Goal: Task Accomplishment & Management: Complete application form

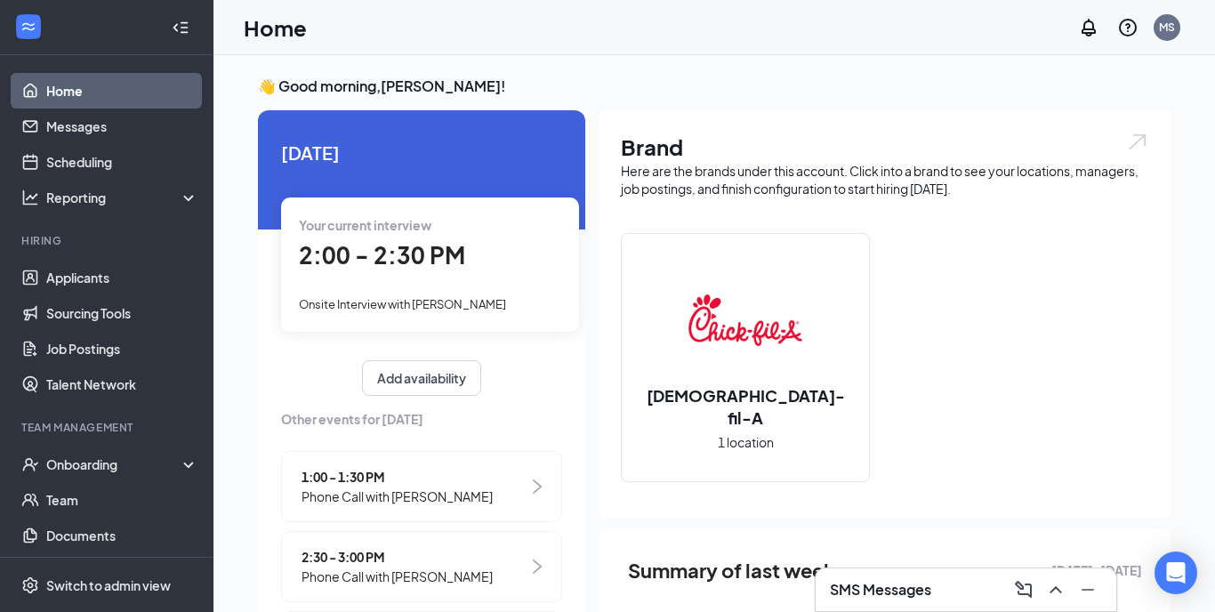
click at [436, 288] on div "Your current interview 2:00 - 2:30 PM Onsite Interview with [PERSON_NAME]" at bounding box center [430, 263] width 298 height 133
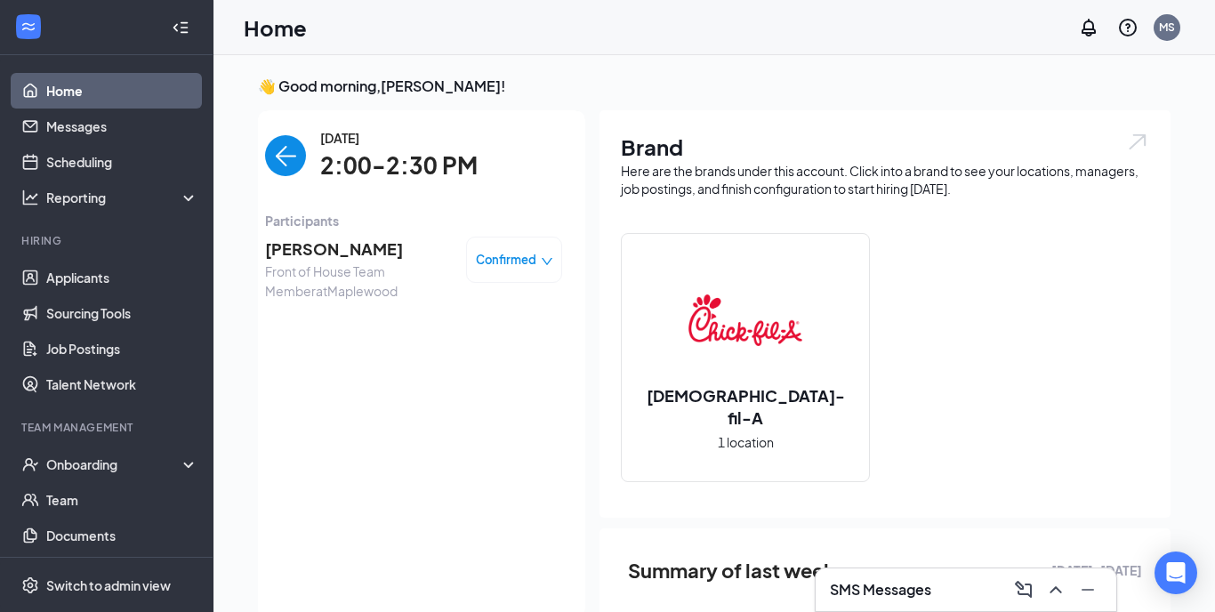
scroll to position [7, 0]
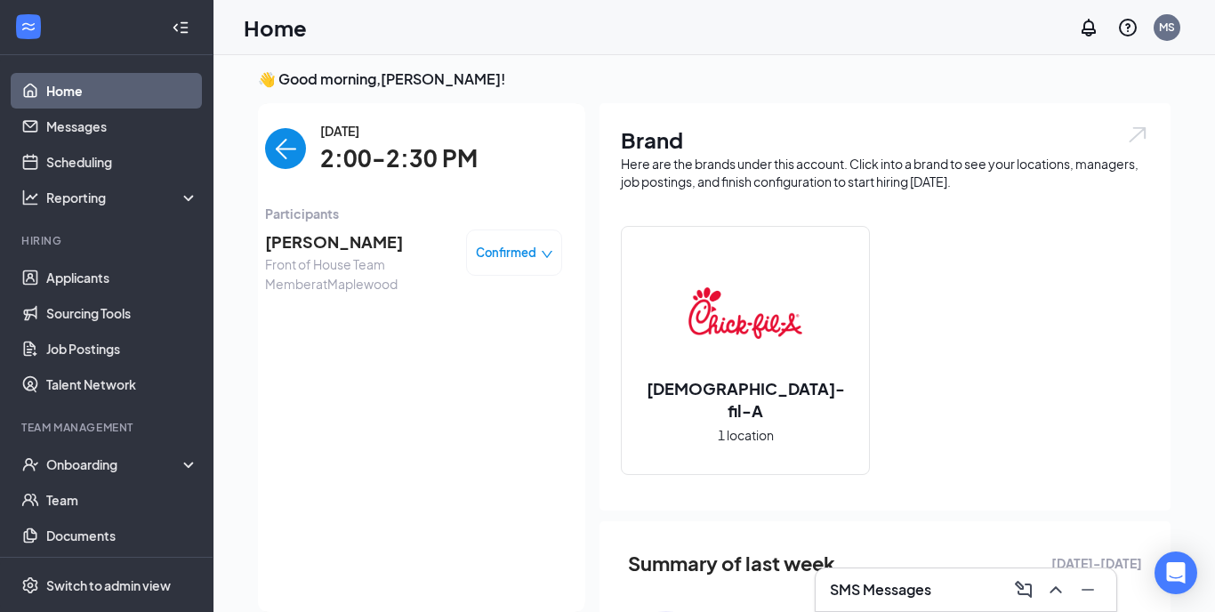
click at [519, 254] on span "Confirmed" at bounding box center [506, 253] width 60 height 18
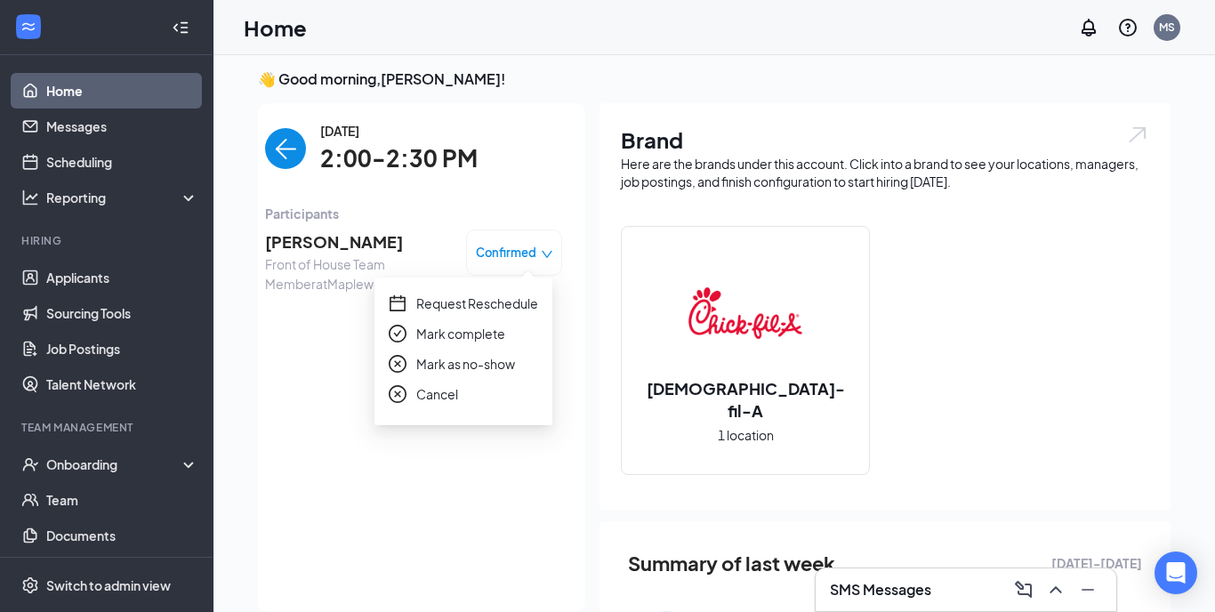
click at [447, 461] on div "[DATE] 2:00-2:30 PM Participants [PERSON_NAME] Front of House Team Member at Ma…" at bounding box center [413, 357] width 297 height 473
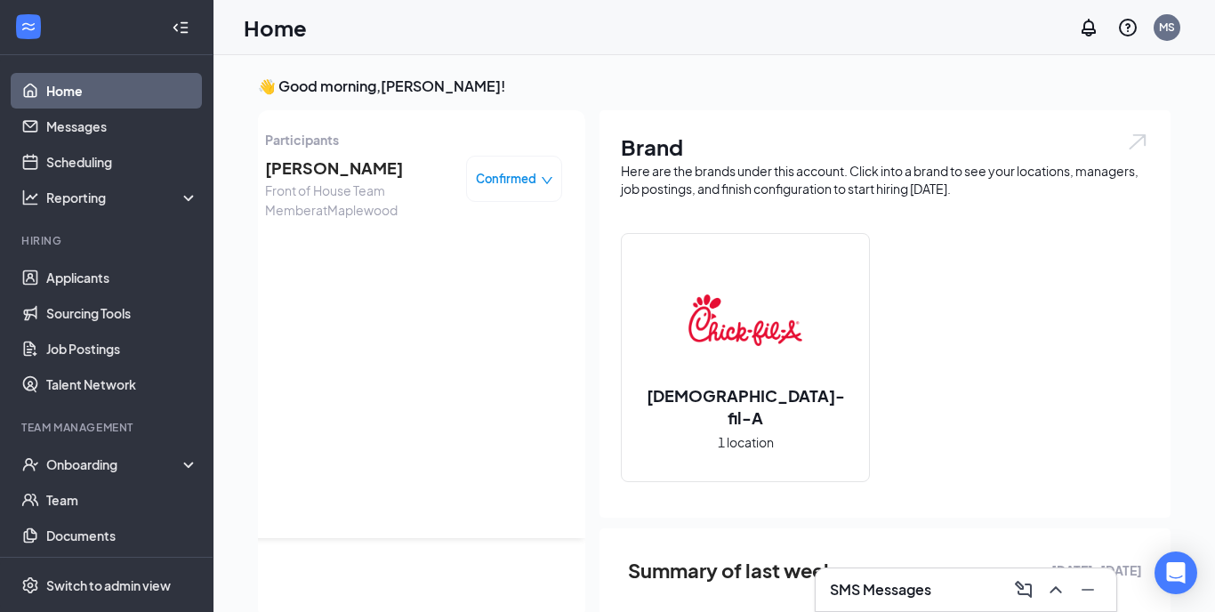
scroll to position [50, 0]
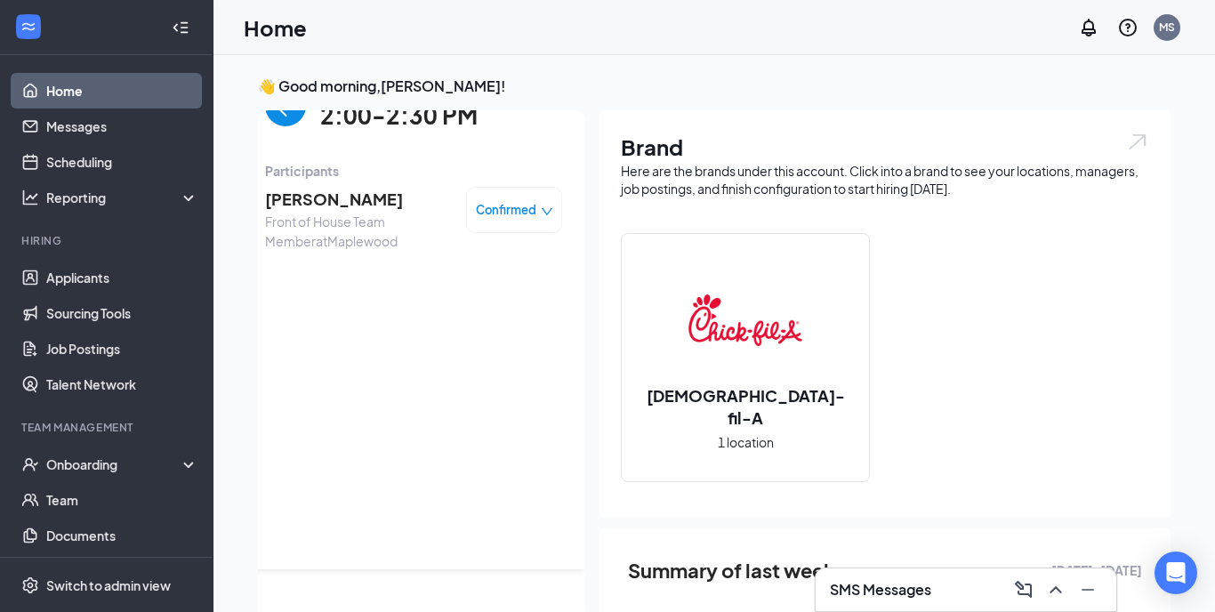
click at [313, 192] on span "[PERSON_NAME]" at bounding box center [358, 199] width 187 height 25
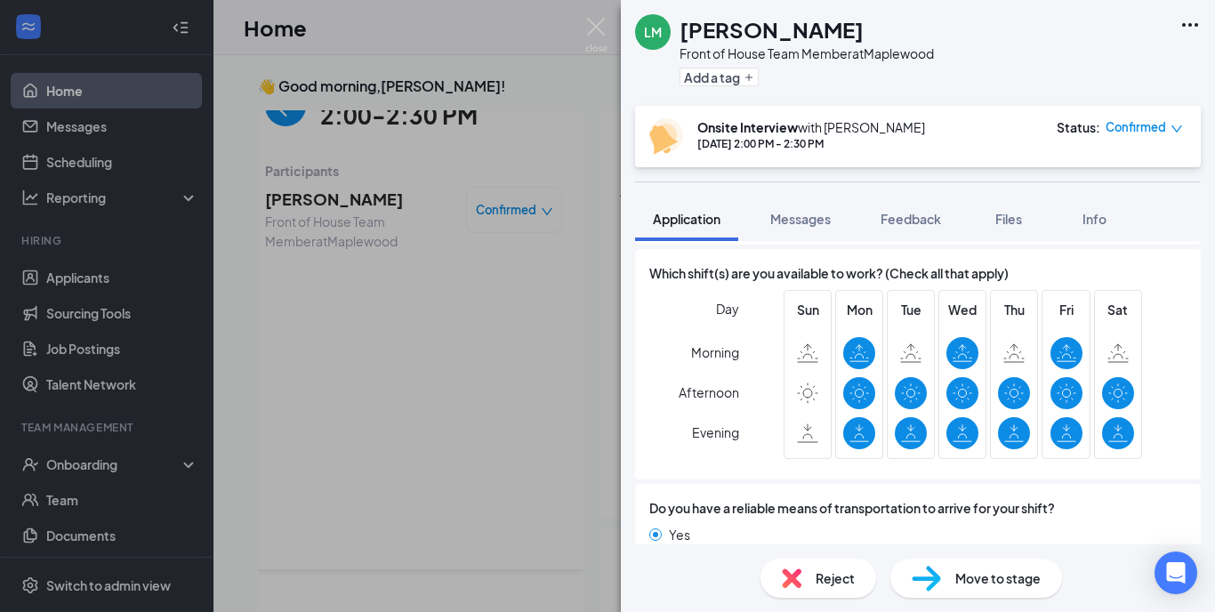
scroll to position [1312, 0]
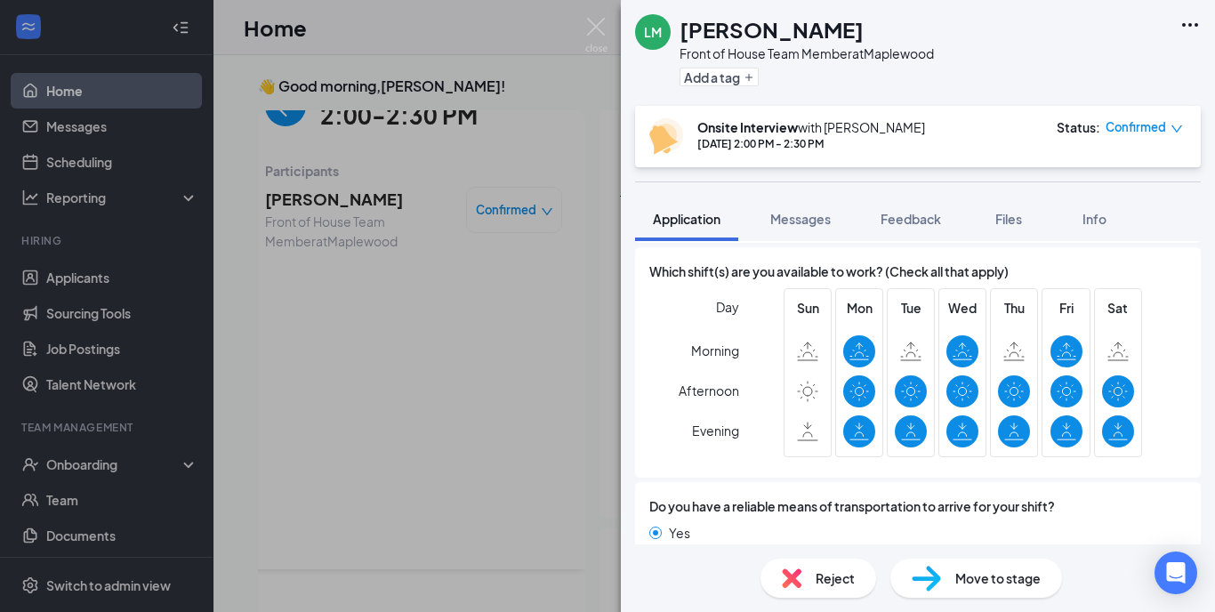
click at [969, 342] on icon at bounding box center [963, 352] width 20 height 20
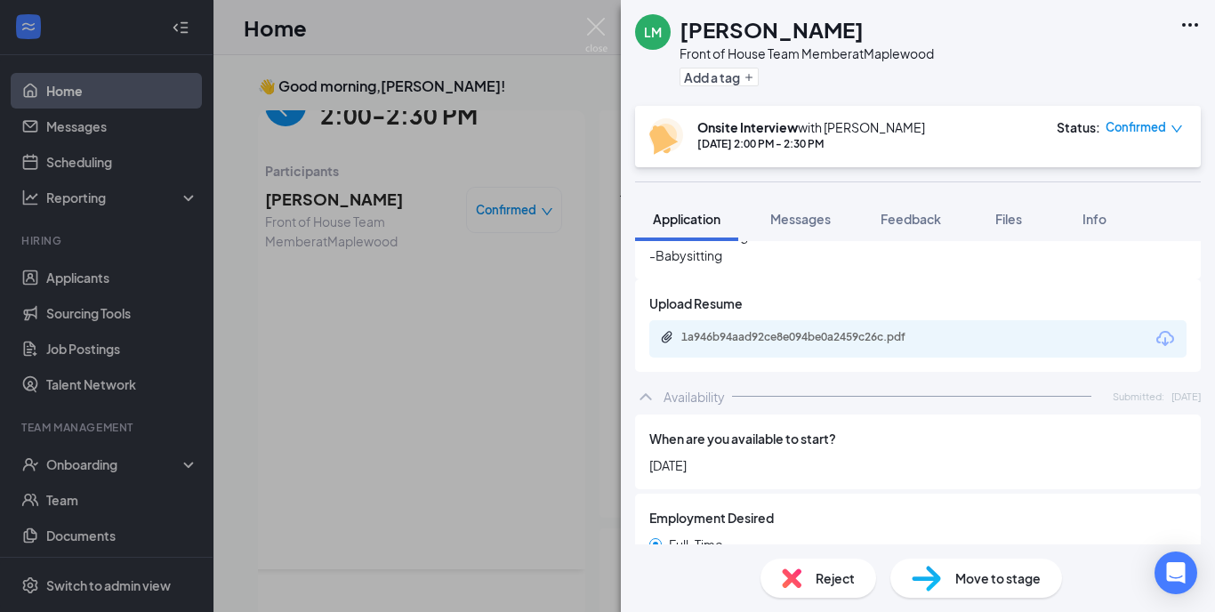
scroll to position [850, 0]
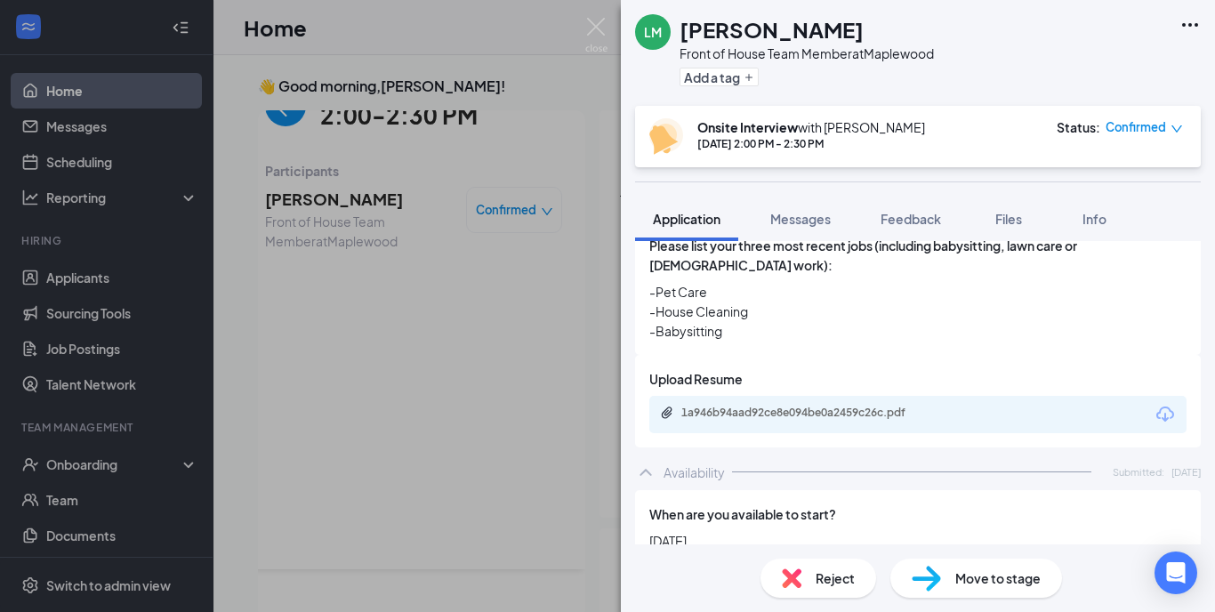
click at [988, 585] on span "Move to stage" at bounding box center [997, 578] width 85 height 20
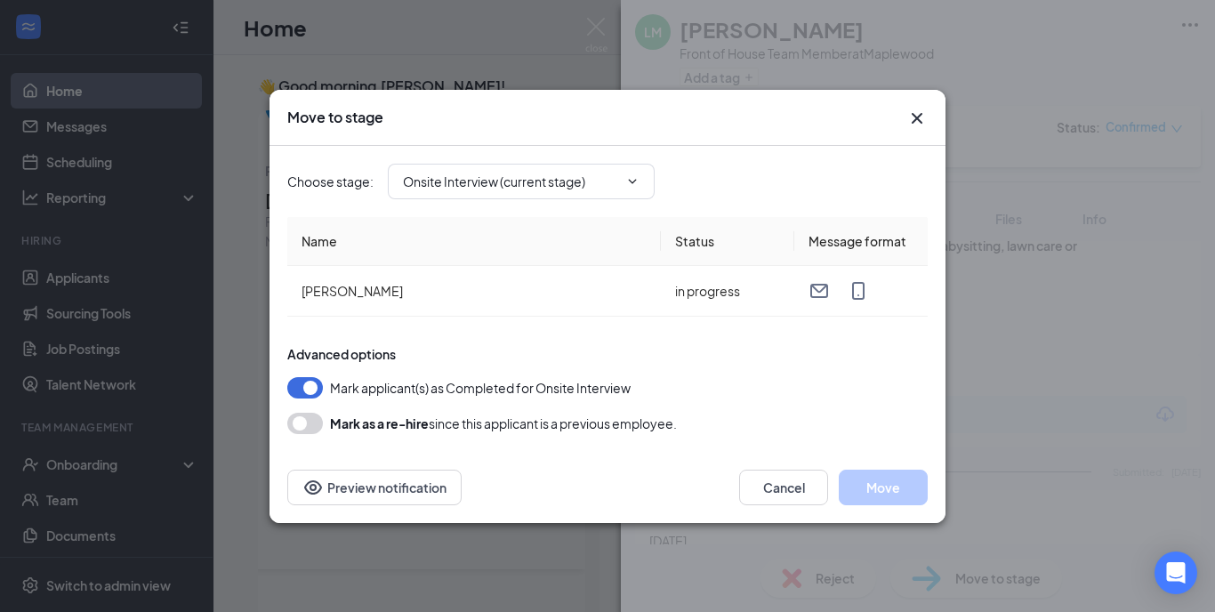
type input "Hiring Complete (final stage)"
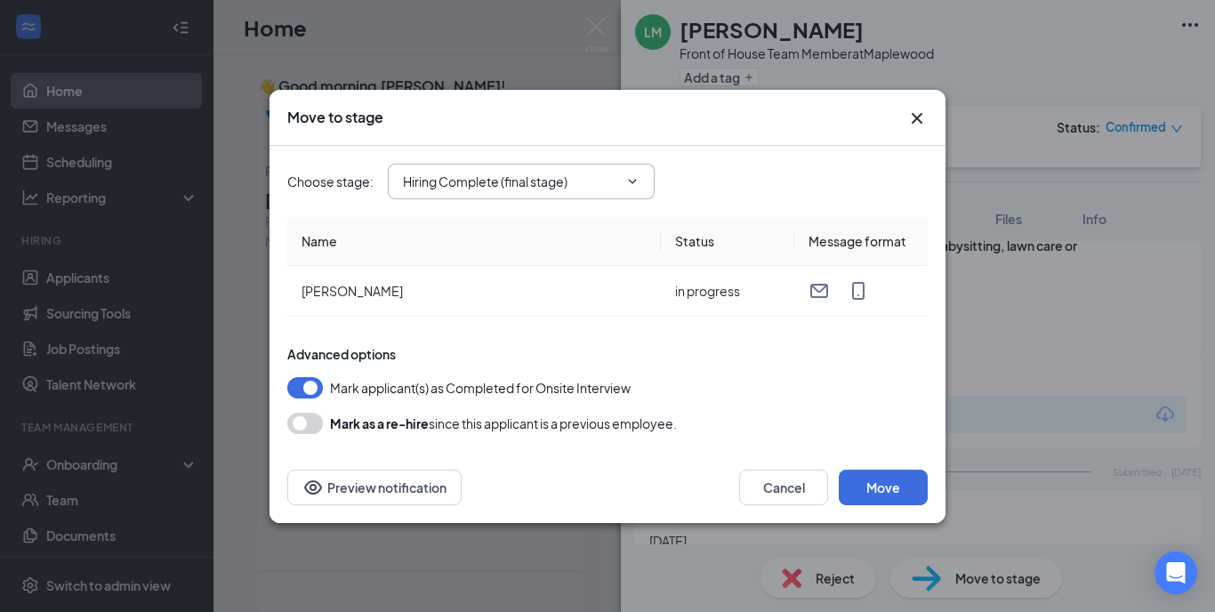
click at [636, 191] on span "Hiring Complete (final stage)" at bounding box center [521, 182] width 267 height 36
click at [568, 186] on input "Hiring Complete (final stage)" at bounding box center [510, 182] width 215 height 20
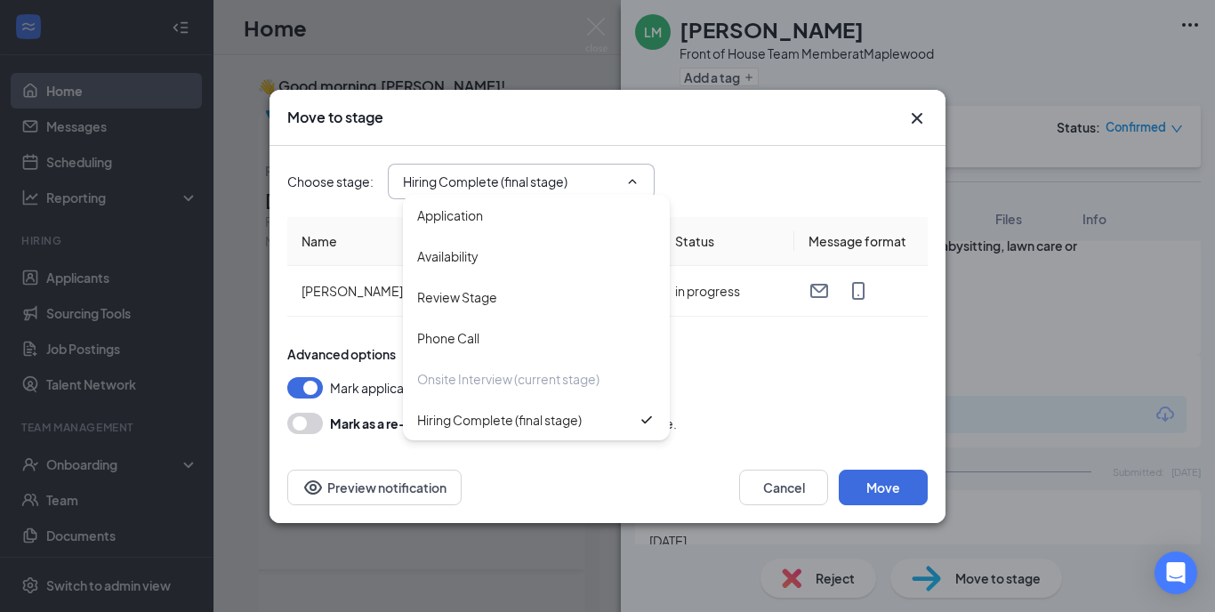
click at [742, 375] on div "Advanced options Mark applicant(s) as Completed for Onsite Interview [PERSON_NA…" at bounding box center [607, 389] width 640 height 89
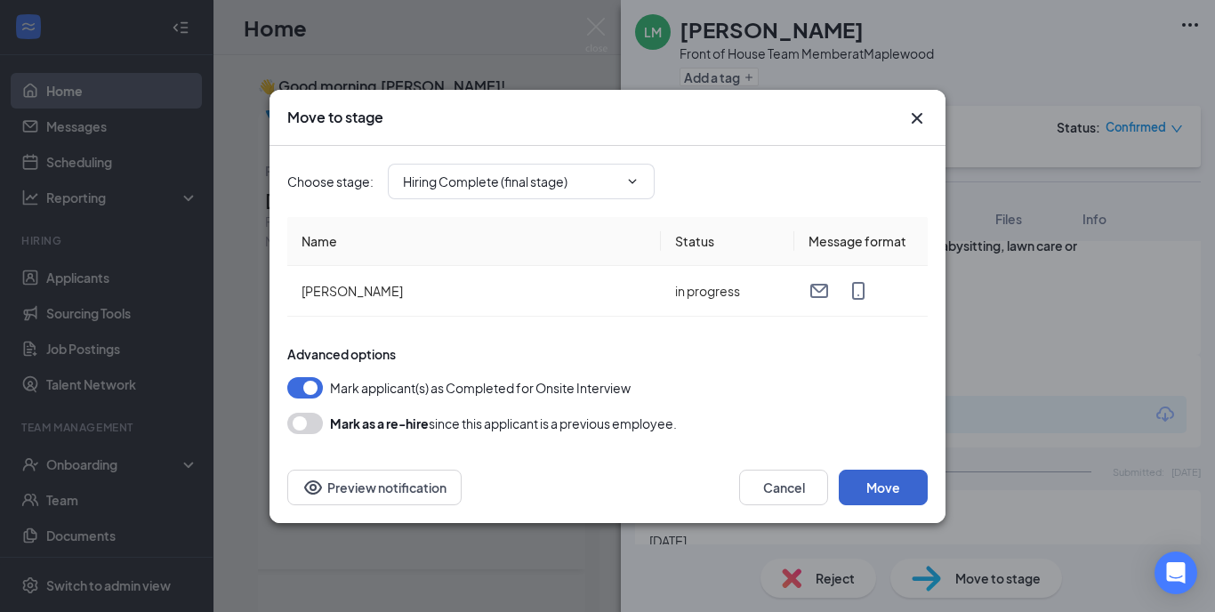
click at [878, 483] on button "Move" at bounding box center [883, 488] width 89 height 36
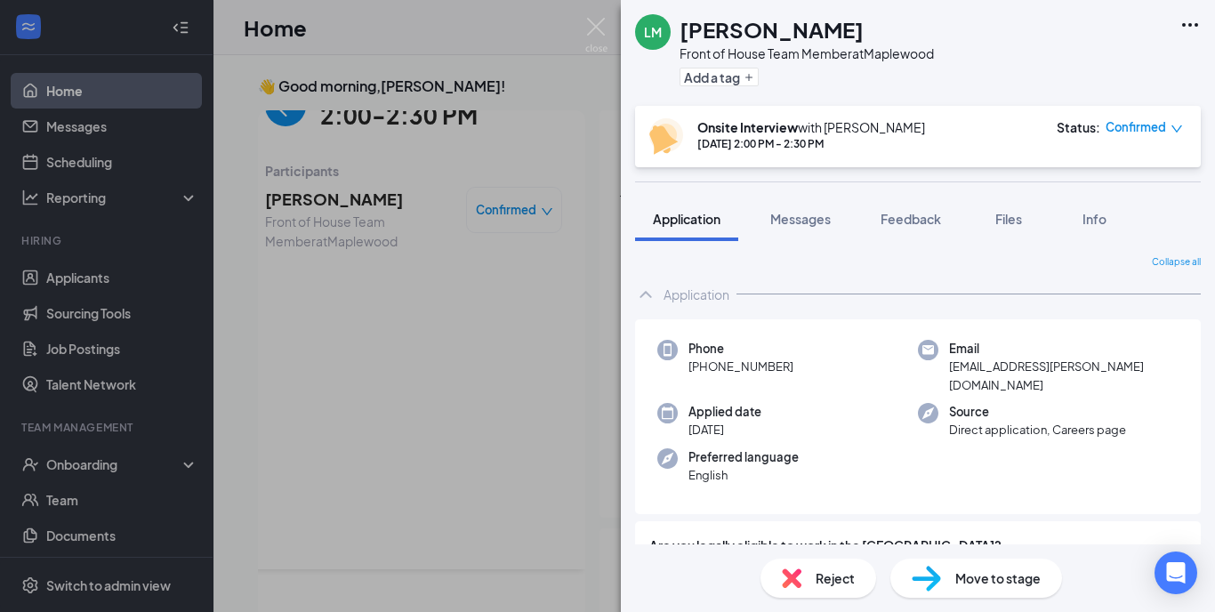
scroll to position [0, 0]
click at [970, 576] on span "Move to stage" at bounding box center [997, 578] width 85 height 20
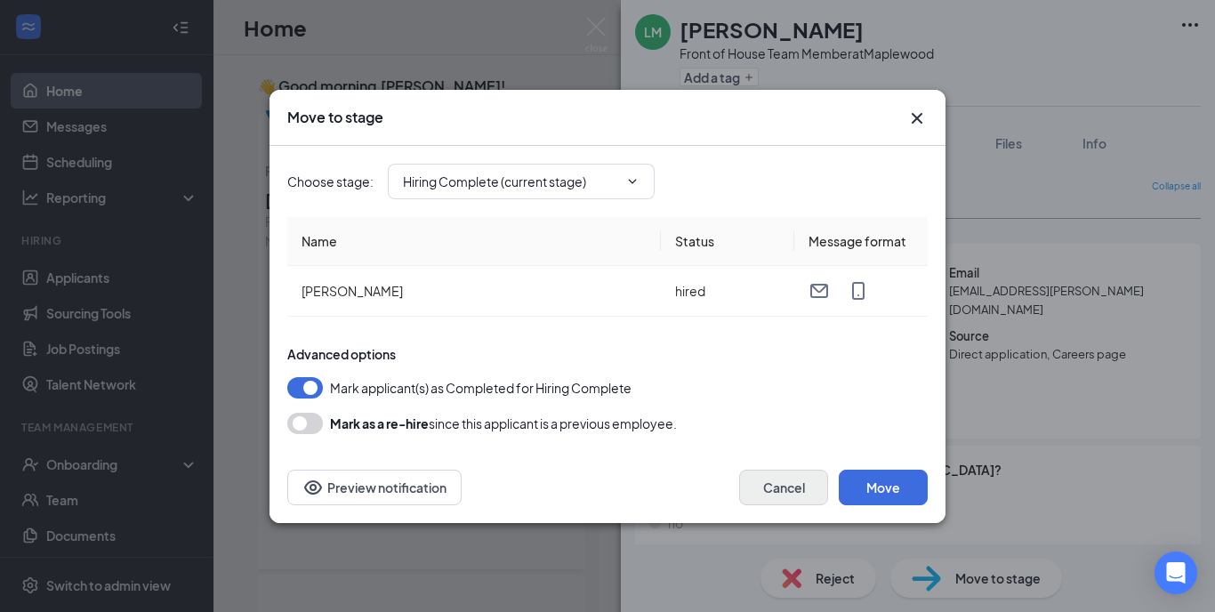
click at [779, 500] on button "Cancel" at bounding box center [783, 488] width 89 height 36
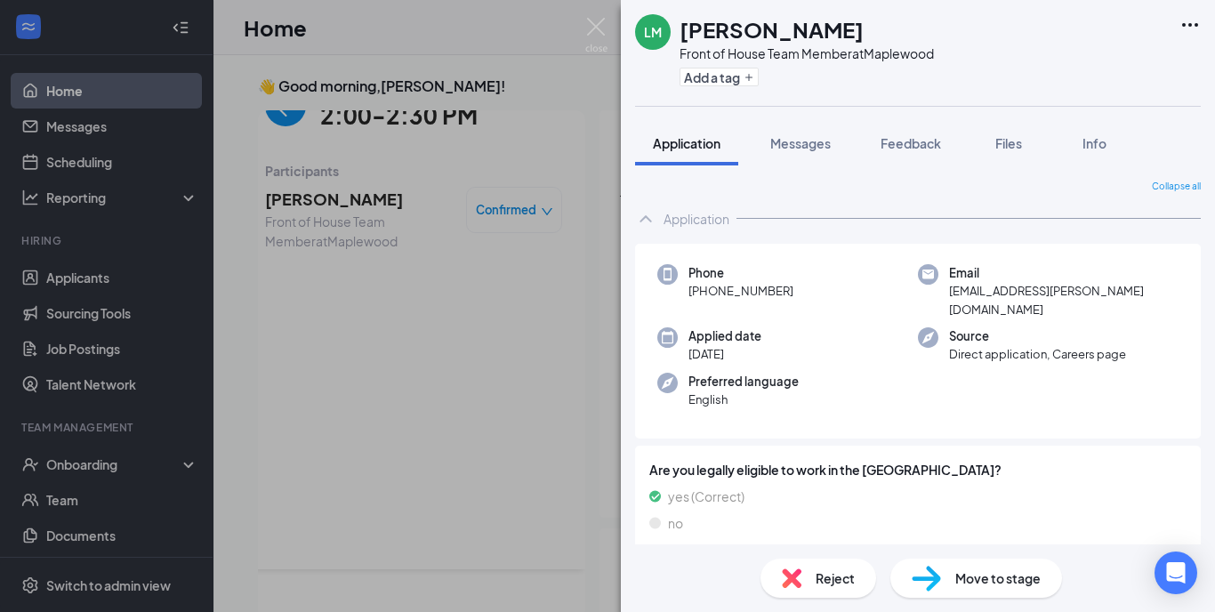
click at [441, 411] on div "LM [PERSON_NAME] Front of House Team Member at [GEOGRAPHIC_DATA] Add a tag Appl…" at bounding box center [607, 306] width 1215 height 612
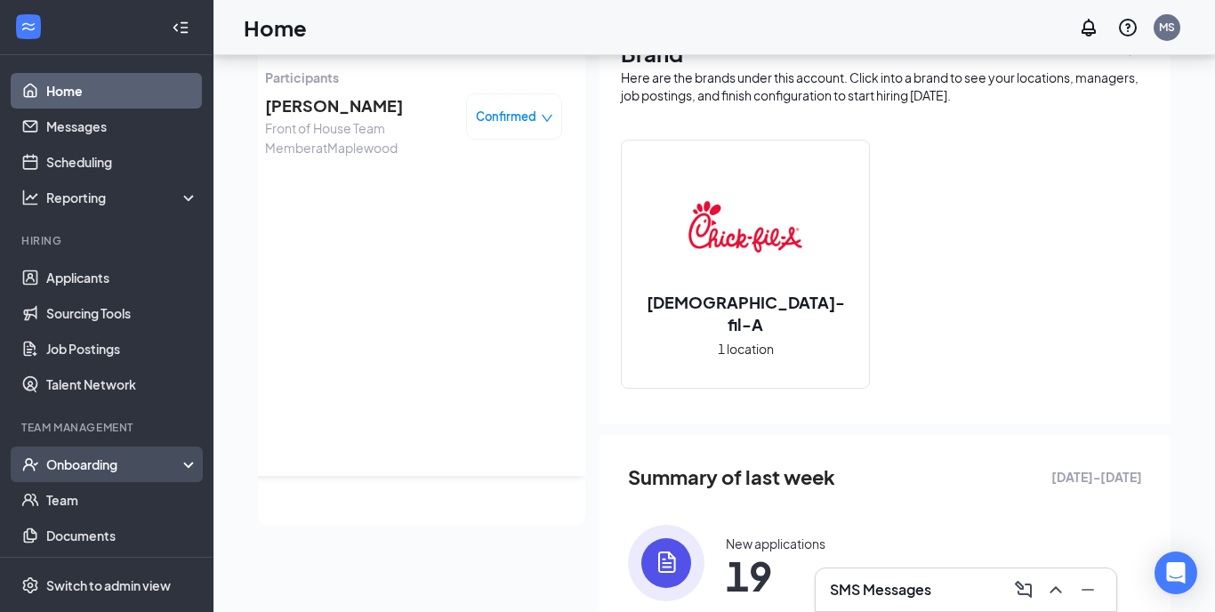
scroll to position [25, 0]
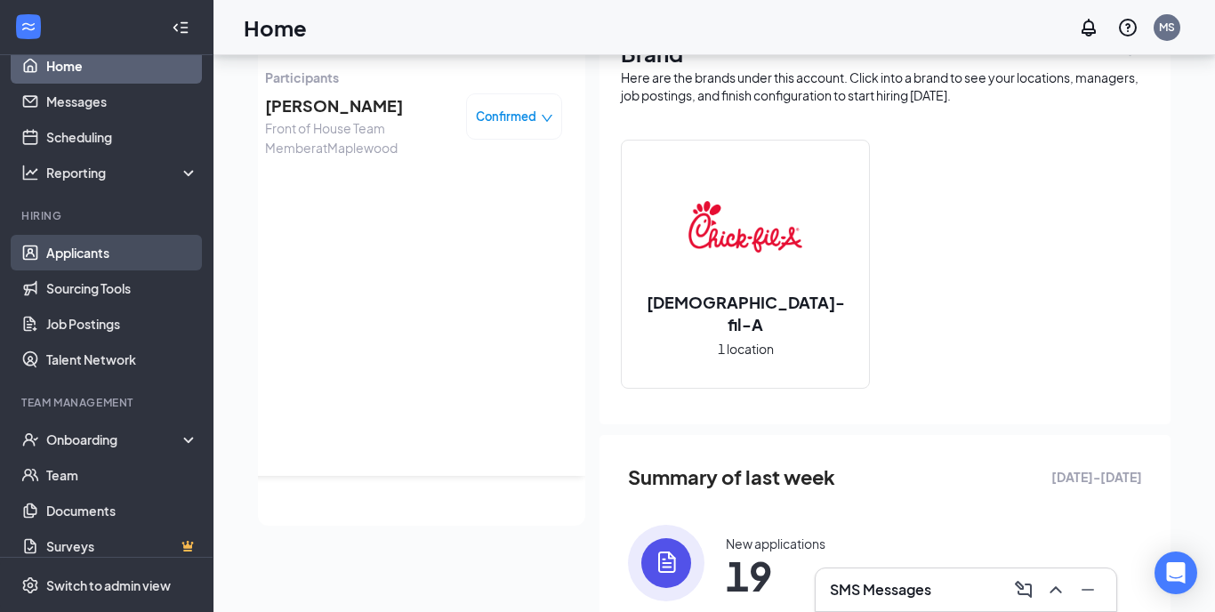
click at [107, 259] on link "Applicants" at bounding box center [122, 253] width 152 height 36
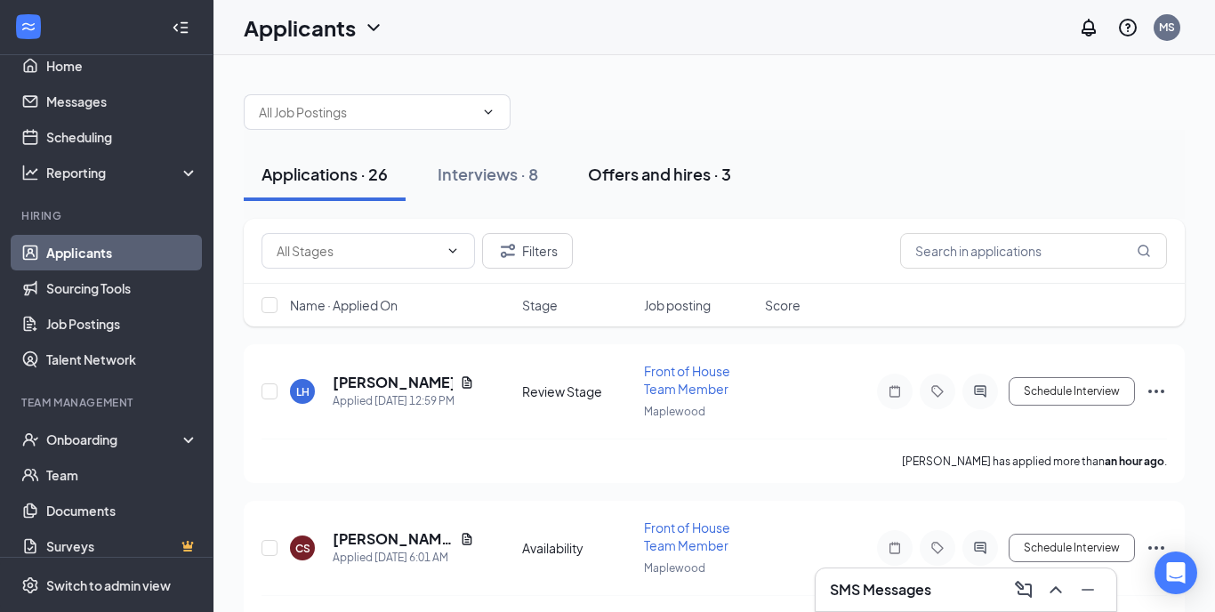
click at [662, 183] on div "Offers and hires · 3" at bounding box center [659, 174] width 143 height 22
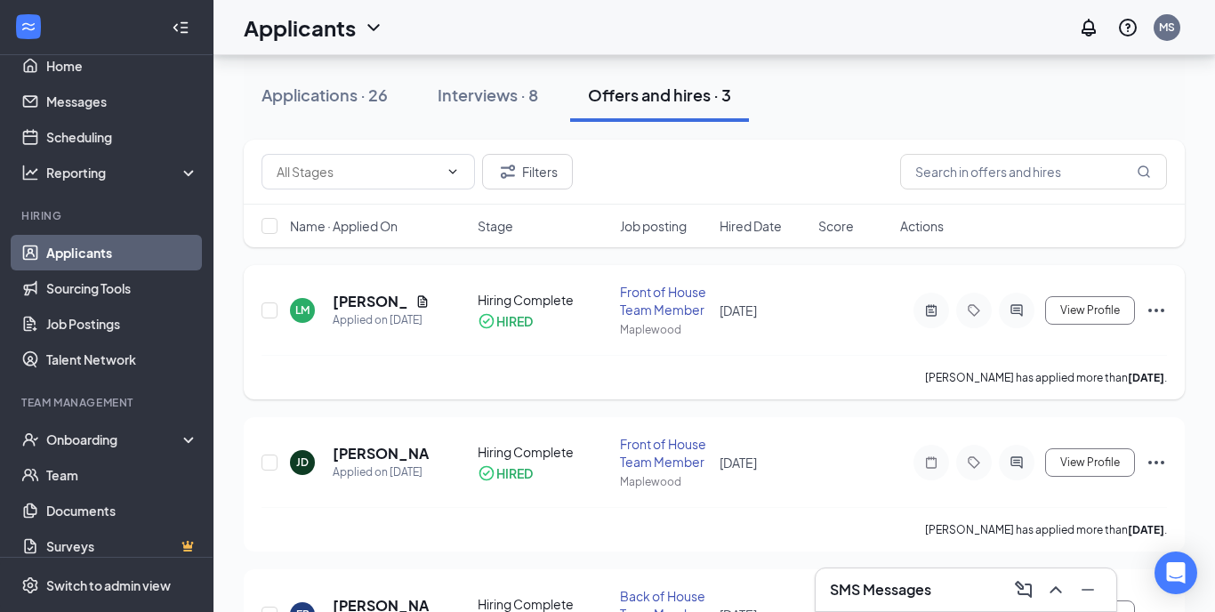
scroll to position [83, 0]
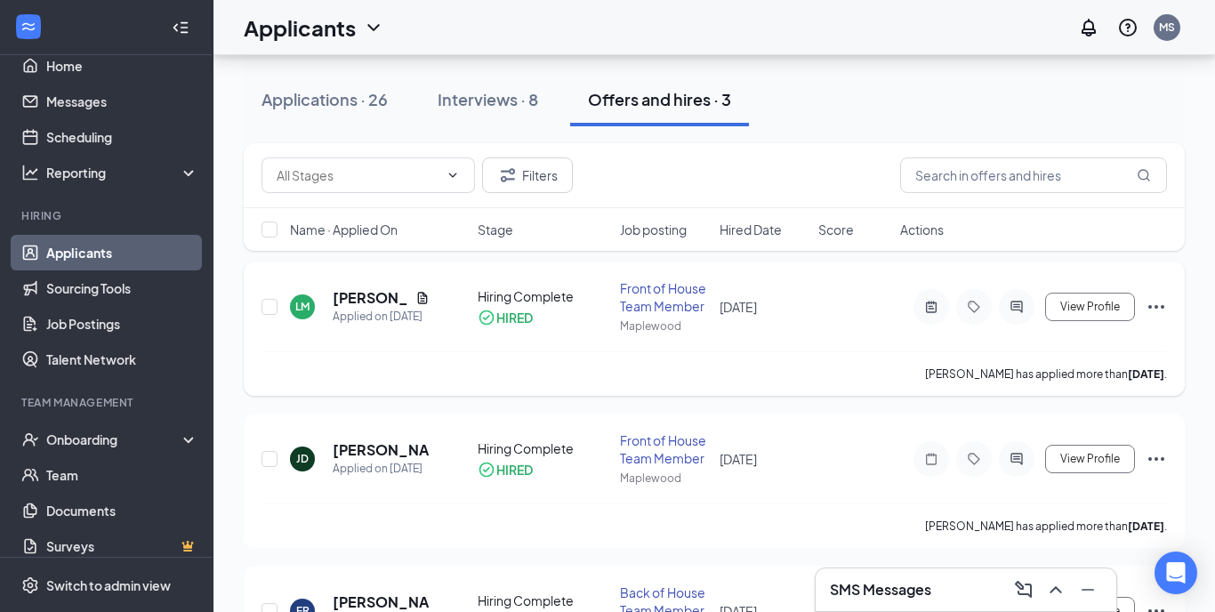
click at [632, 300] on div "Front of House Team Member" at bounding box center [664, 297] width 88 height 36
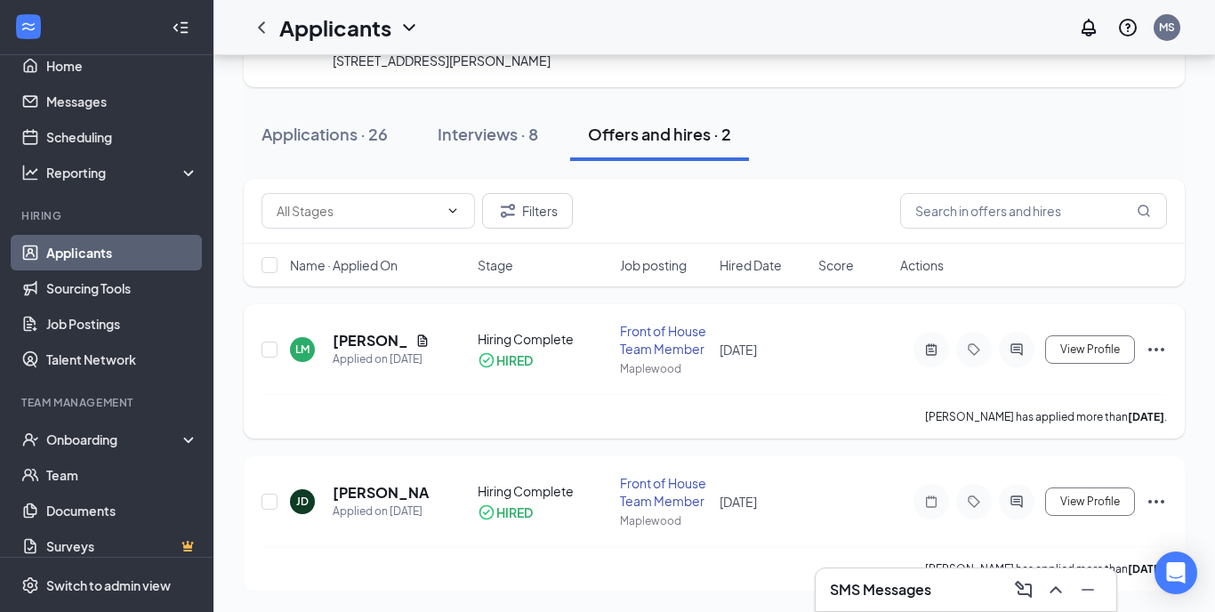
scroll to position [107, 0]
click at [359, 345] on h5 "[PERSON_NAME]" at bounding box center [371, 341] width 76 height 20
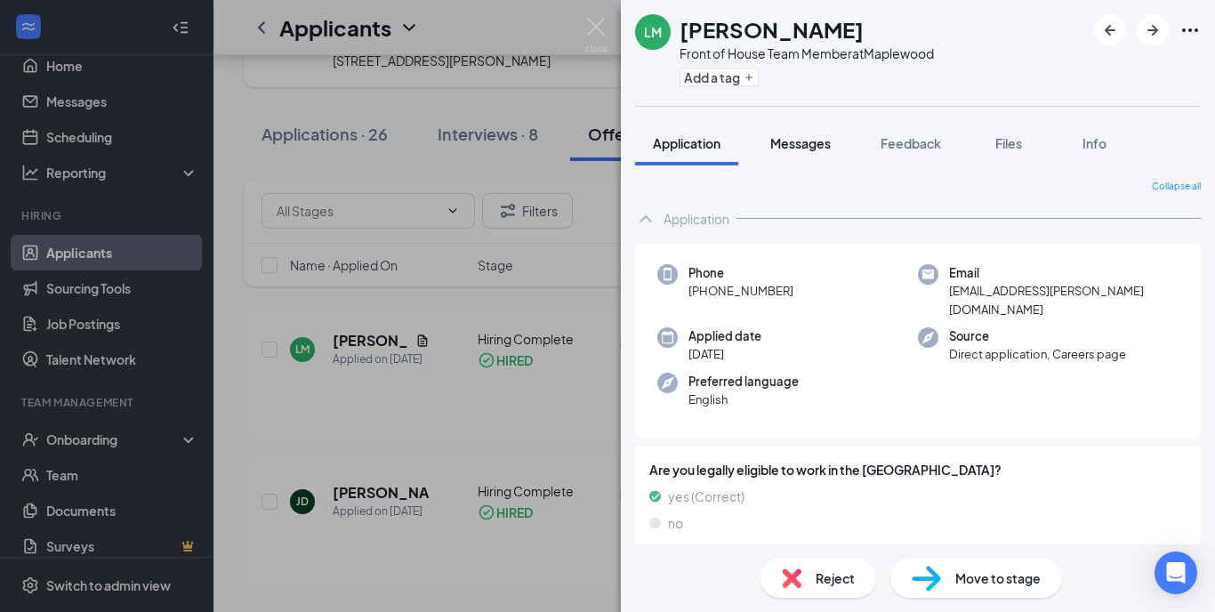
click at [801, 151] on div "Messages" at bounding box center [800, 143] width 60 height 18
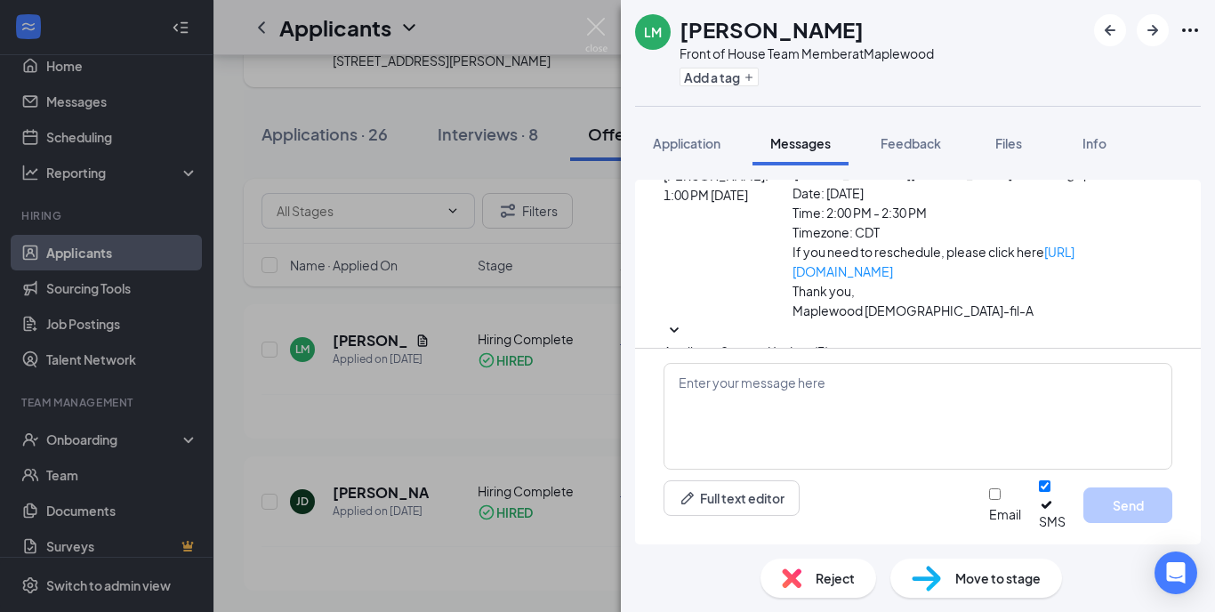
scroll to position [511, 0]
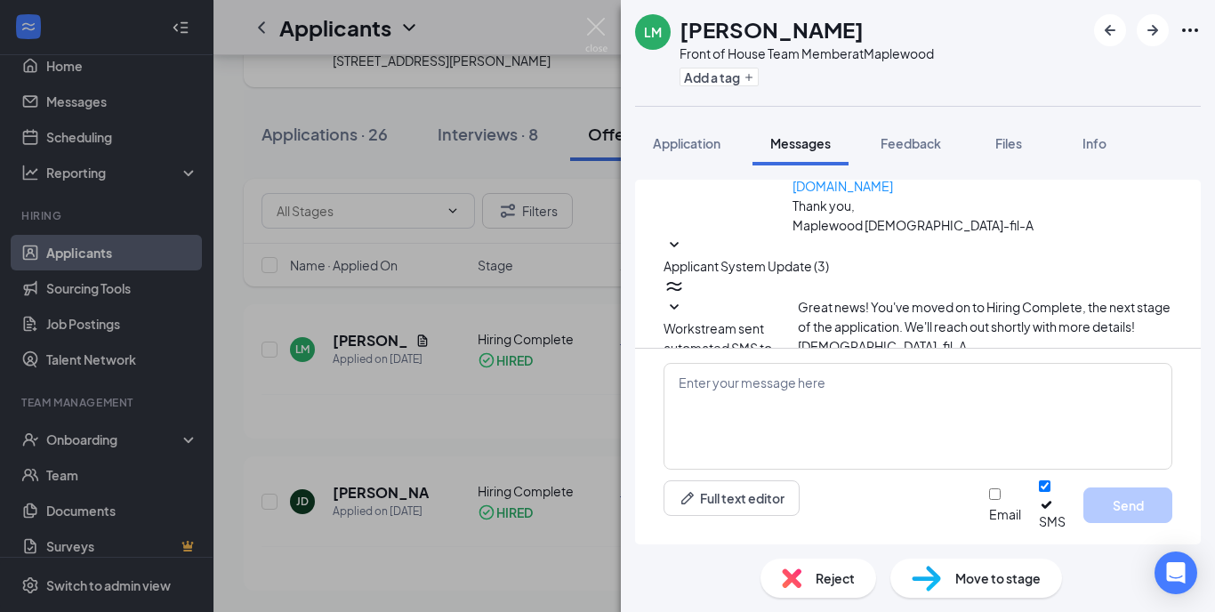
scroll to position [608, 0]
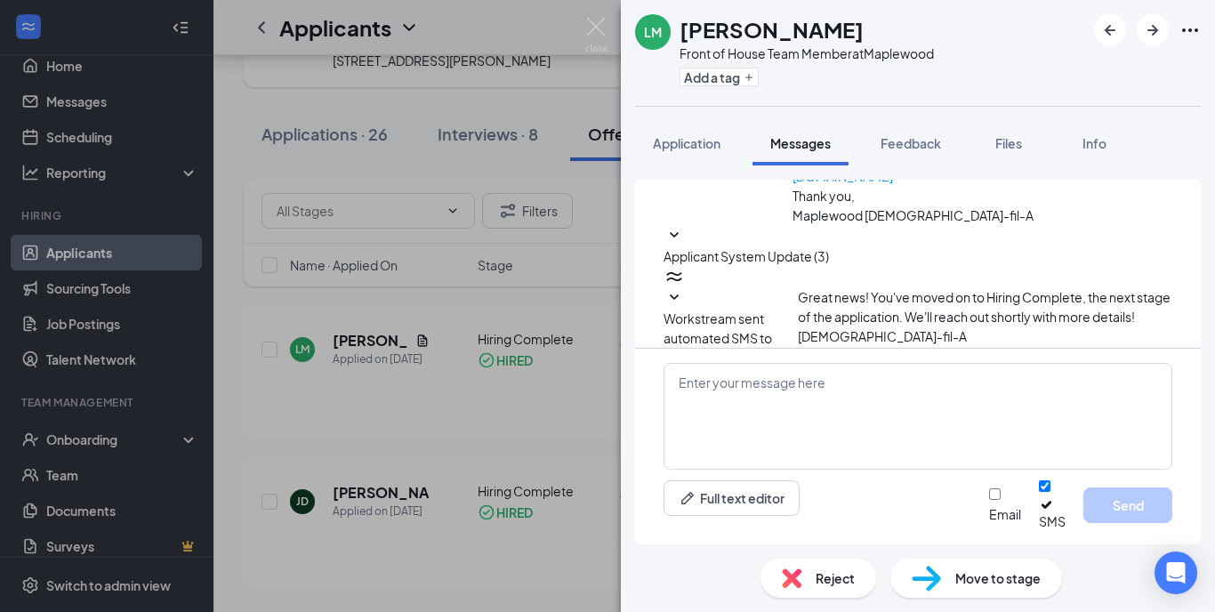
click at [609, 85] on div "LM [PERSON_NAME] Front of House Team Member at [GEOGRAPHIC_DATA] Add a tag Appl…" at bounding box center [607, 306] width 1215 height 612
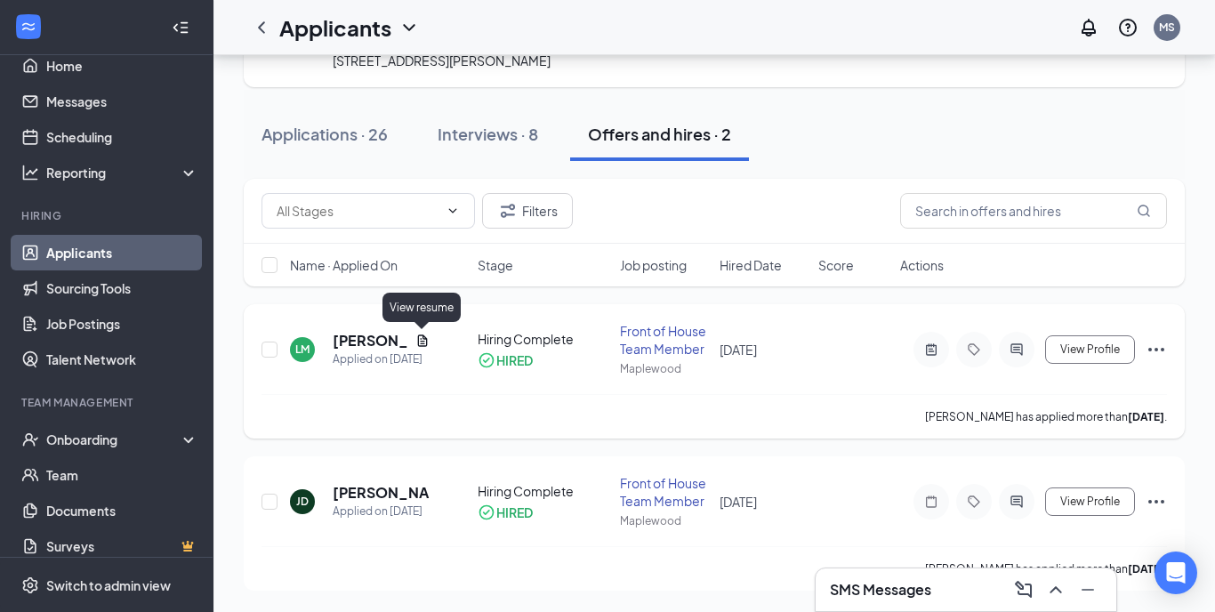
click at [417, 339] on icon "Document" at bounding box center [422, 341] width 14 height 14
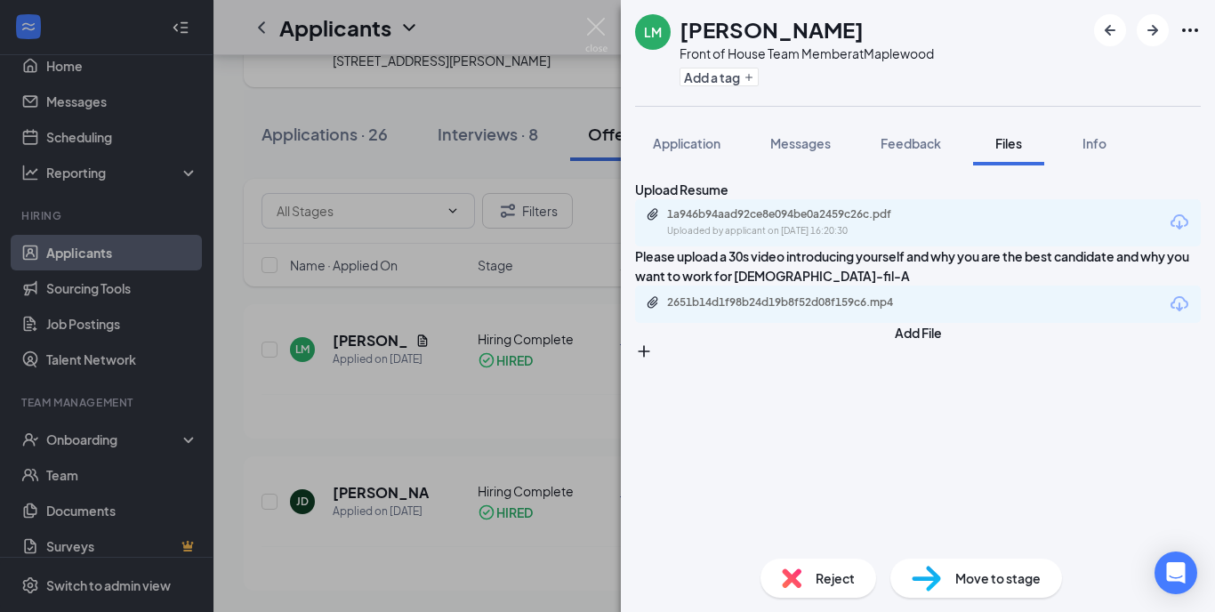
click at [588, 114] on div "LM [PERSON_NAME] Front of House Team Member at [GEOGRAPHIC_DATA] Add a tag Appl…" at bounding box center [607, 306] width 1215 height 612
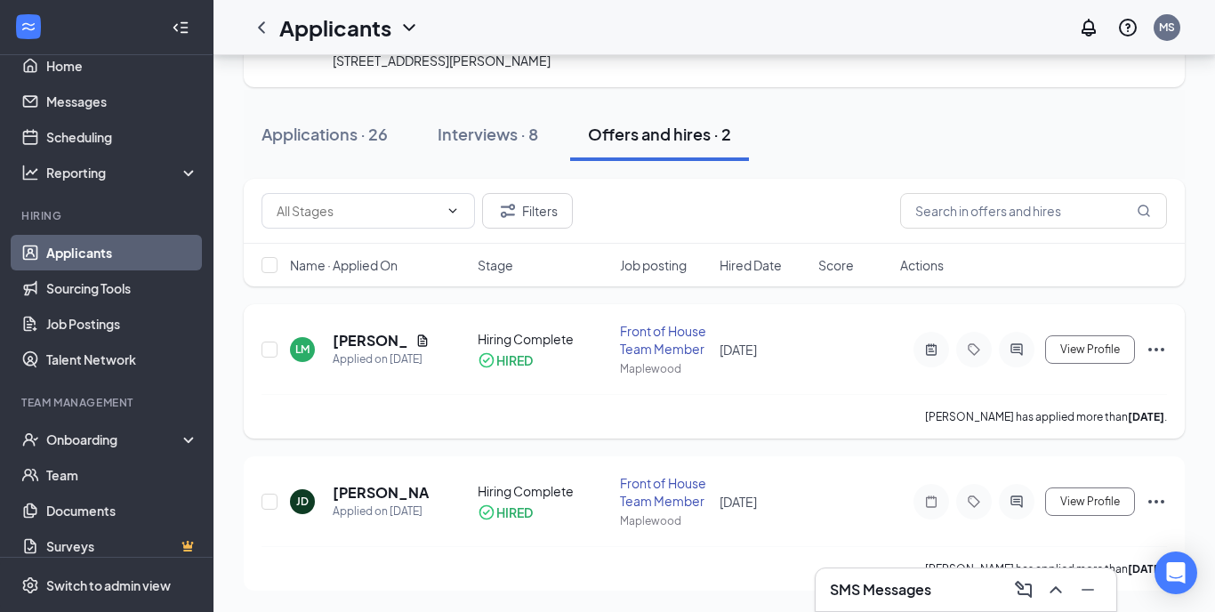
click at [1155, 353] on icon "Ellipses" at bounding box center [1156, 349] width 21 height 21
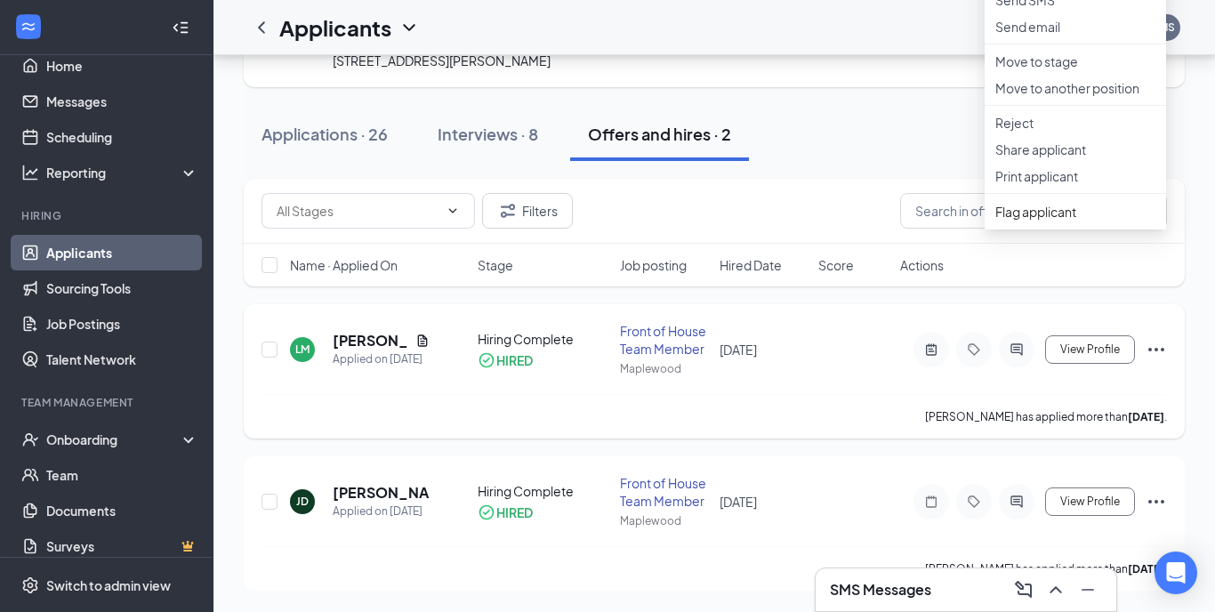
click at [797, 359] on div "[DATE]" at bounding box center [764, 350] width 88 height 20
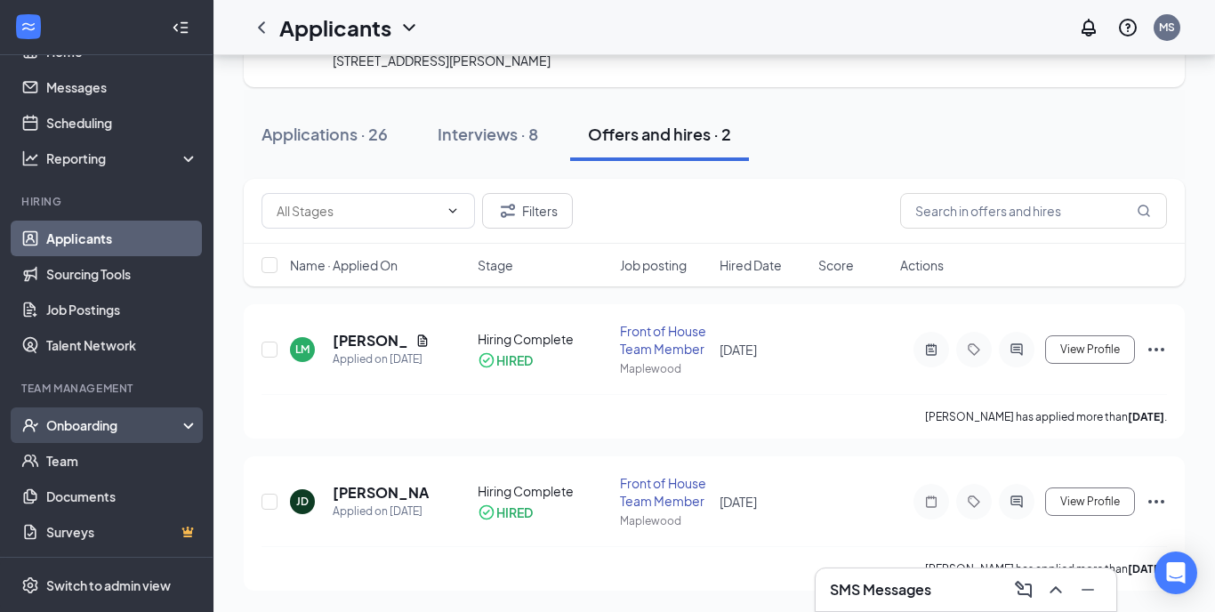
scroll to position [39, 0]
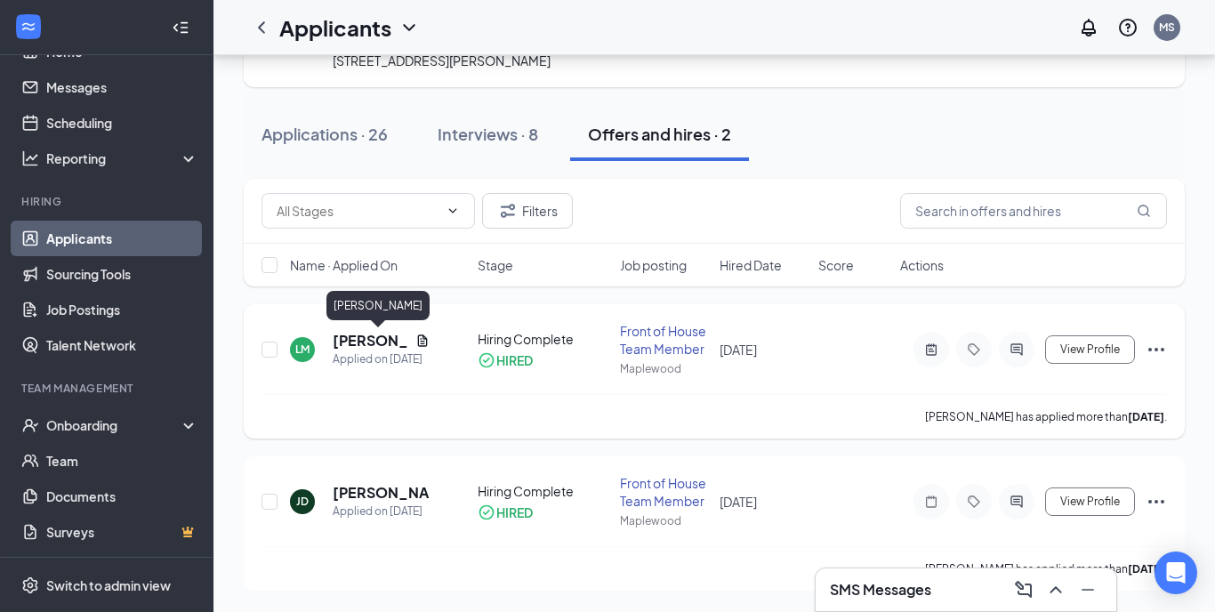
click at [360, 349] on h5 "[PERSON_NAME]" at bounding box center [371, 341] width 76 height 20
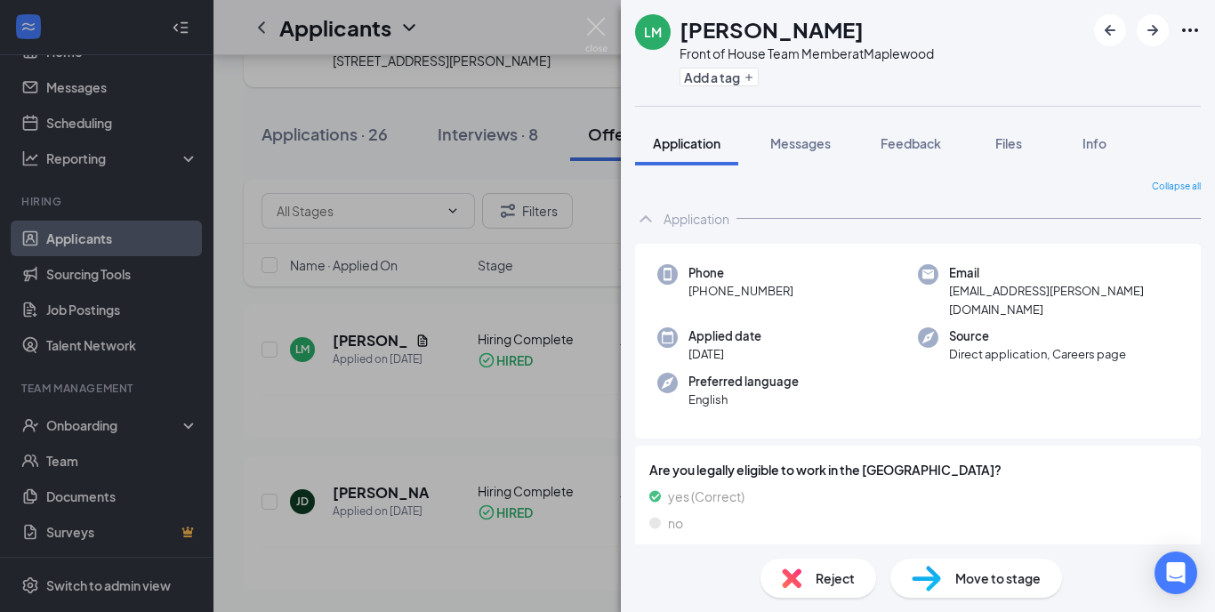
click at [1184, 26] on icon "Ellipses" at bounding box center [1190, 30] width 21 height 21
click at [542, 133] on div "LM [PERSON_NAME] Front of House Team Member at [GEOGRAPHIC_DATA] Add a tag Appl…" at bounding box center [607, 306] width 1215 height 612
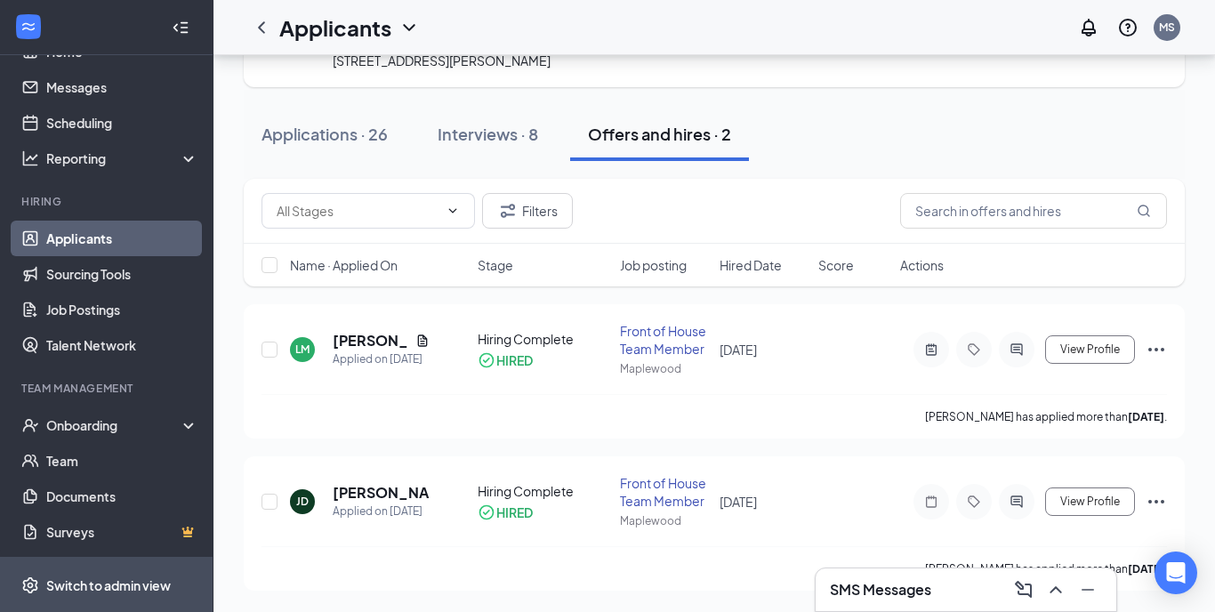
click at [63, 594] on span "Switch to admin view" at bounding box center [122, 585] width 152 height 54
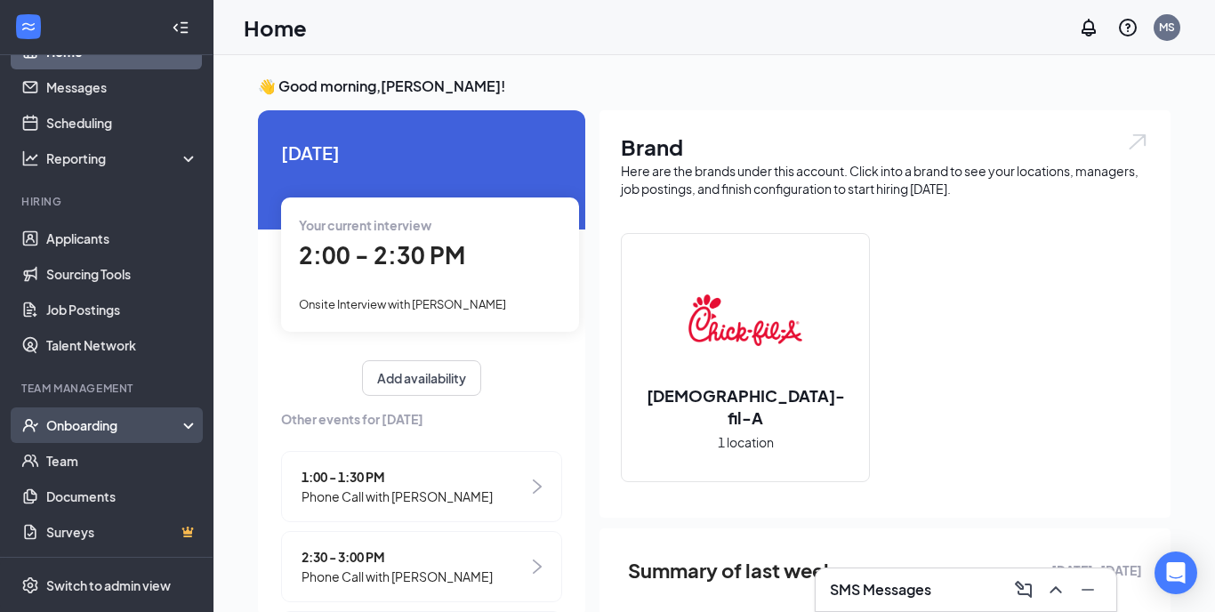
click at [119, 426] on div "Onboarding" at bounding box center [114, 425] width 137 height 18
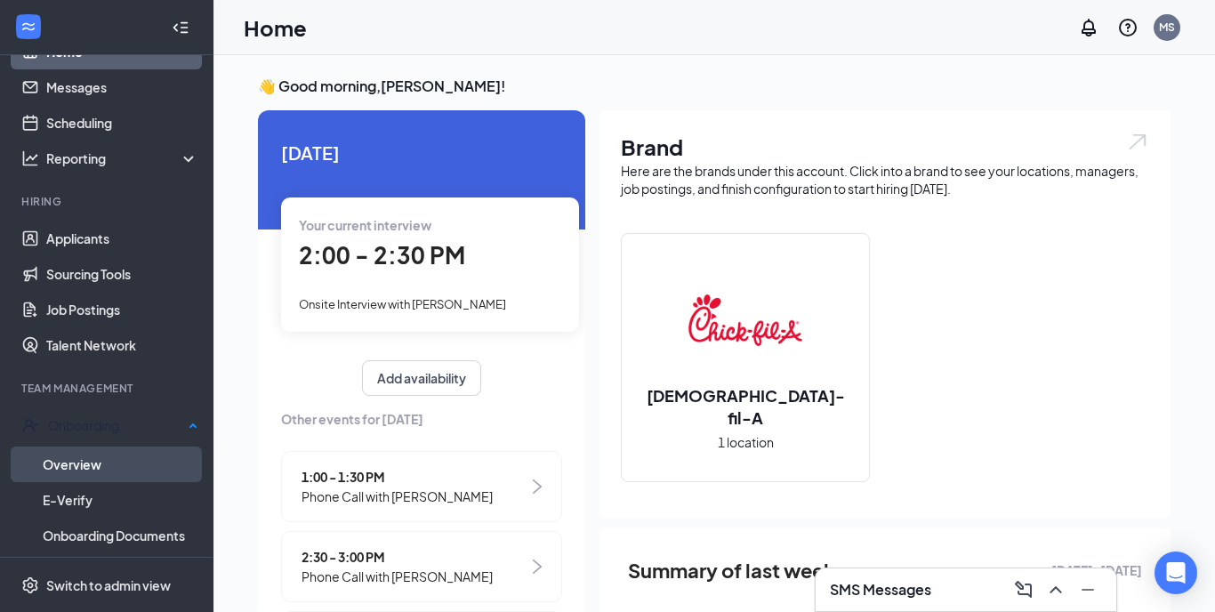
click at [99, 466] on link "Overview" at bounding box center [121, 465] width 156 height 36
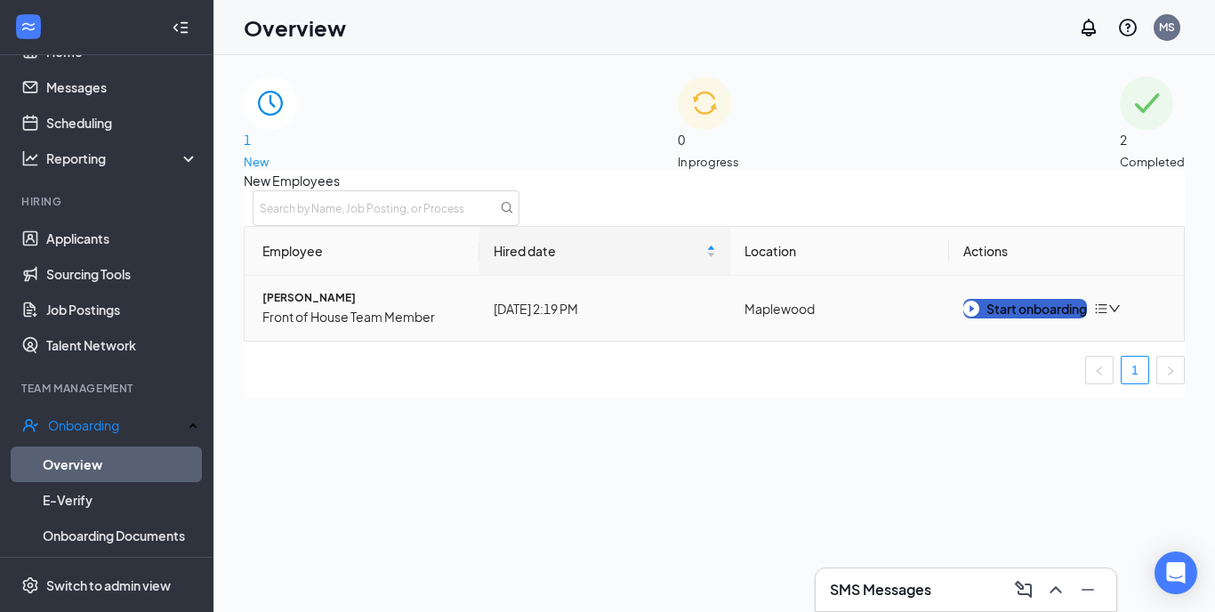
click at [979, 317] on img "button" at bounding box center [971, 309] width 16 height 16
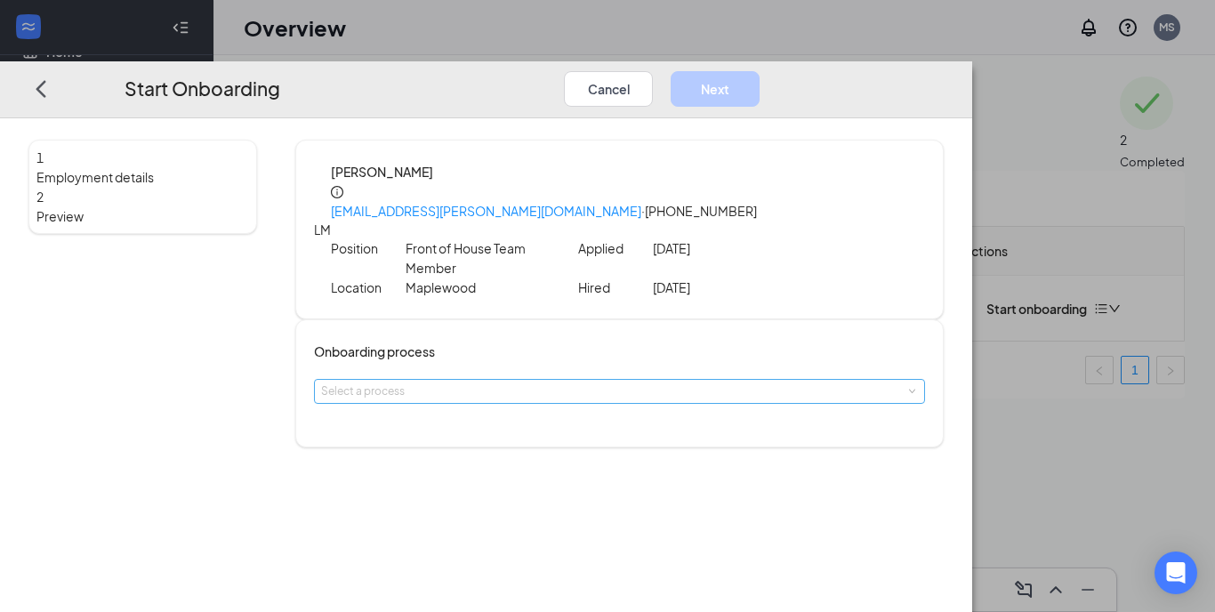
click at [560, 383] on div "Select a process" at bounding box center [615, 392] width 589 height 18
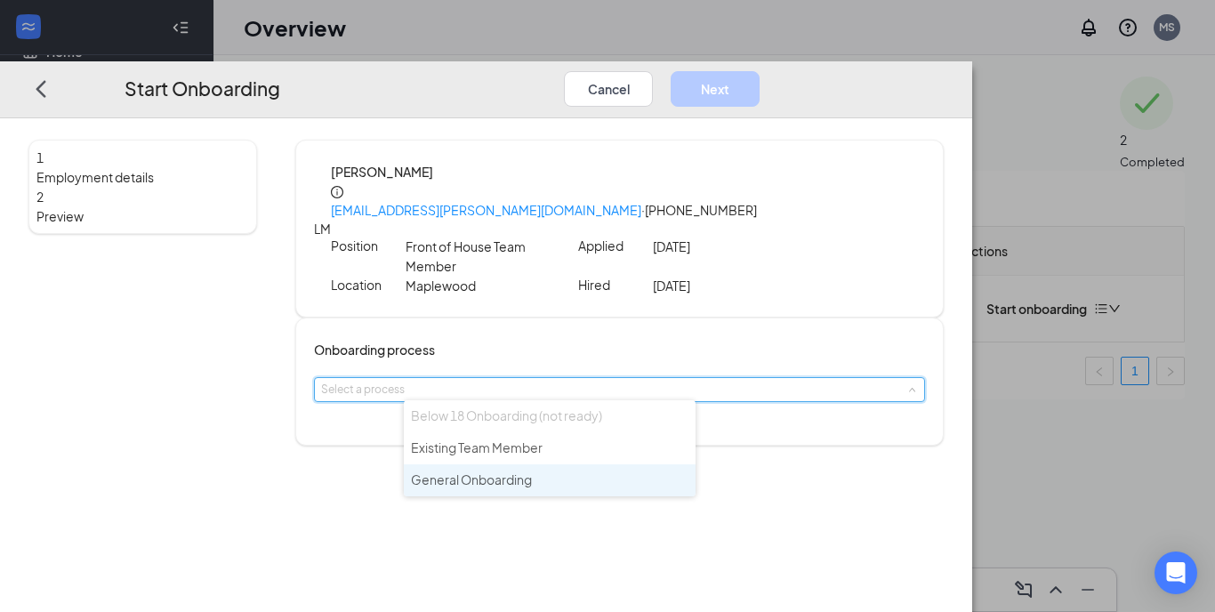
click at [499, 487] on li "General Onboarding" at bounding box center [550, 480] width 292 height 32
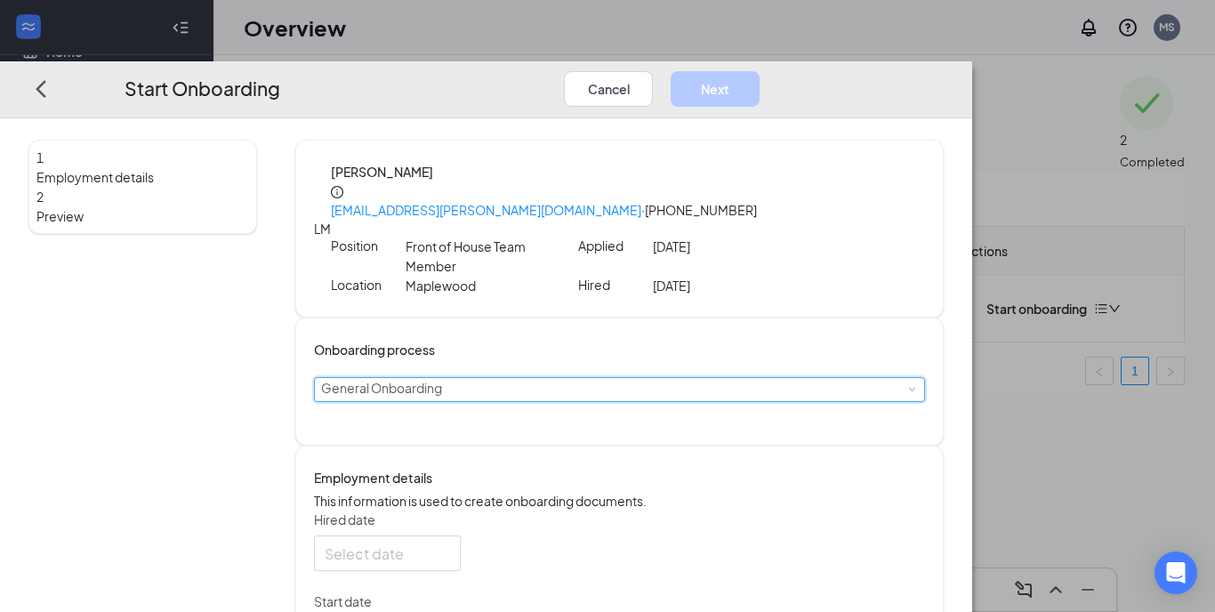
type input "[DATE]"
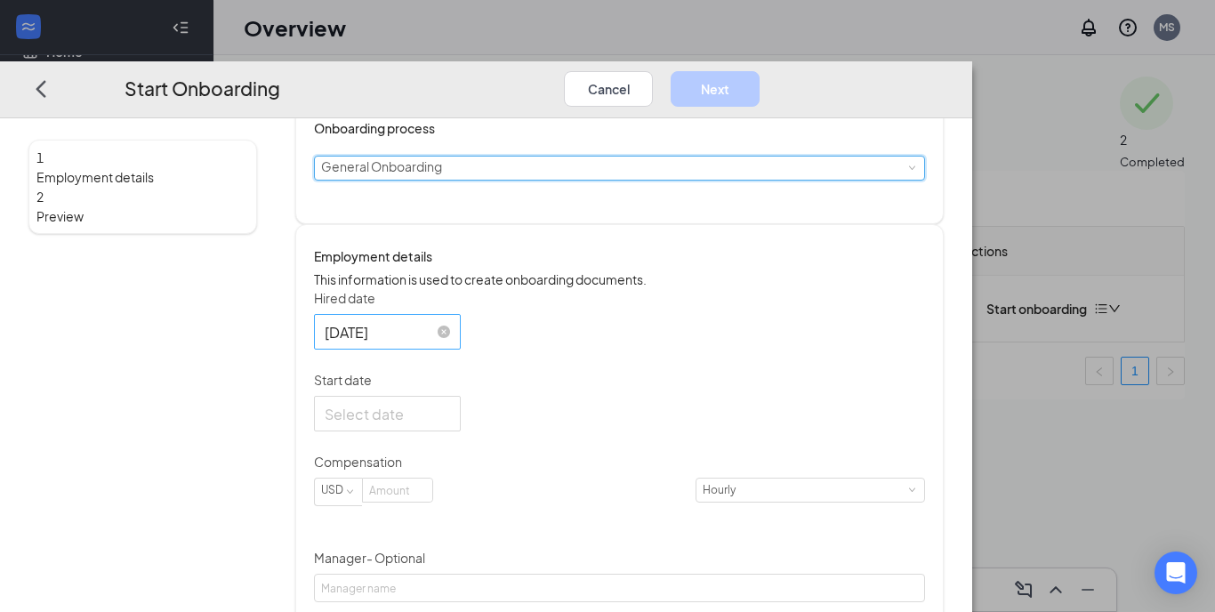
scroll to position [222, 0]
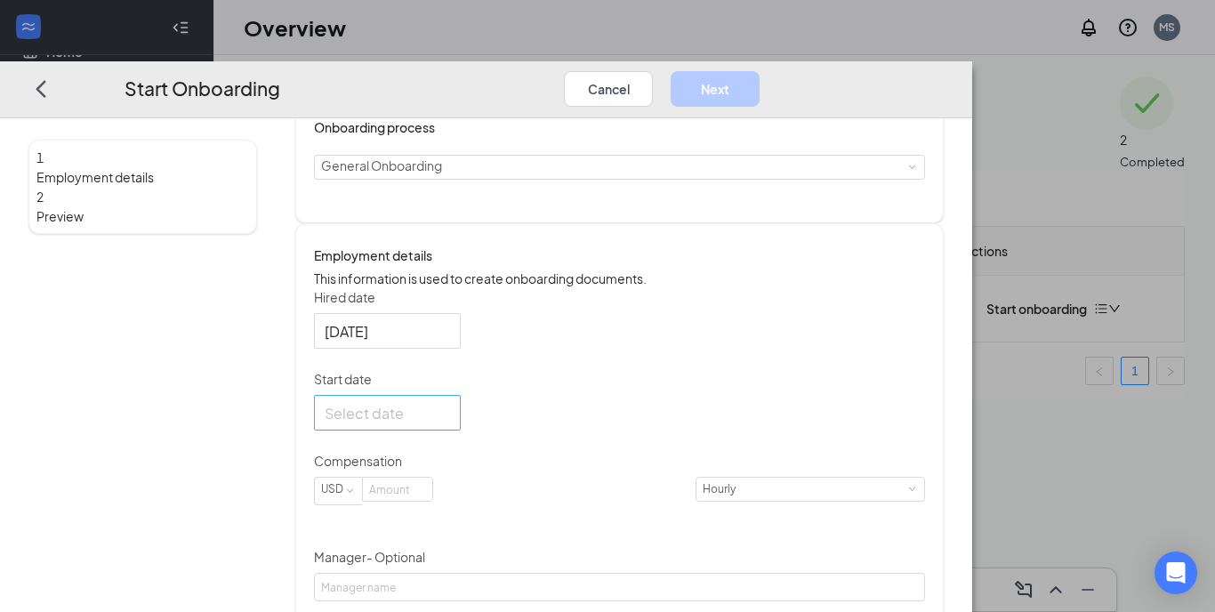
click at [450, 423] on div at bounding box center [387, 412] width 125 height 22
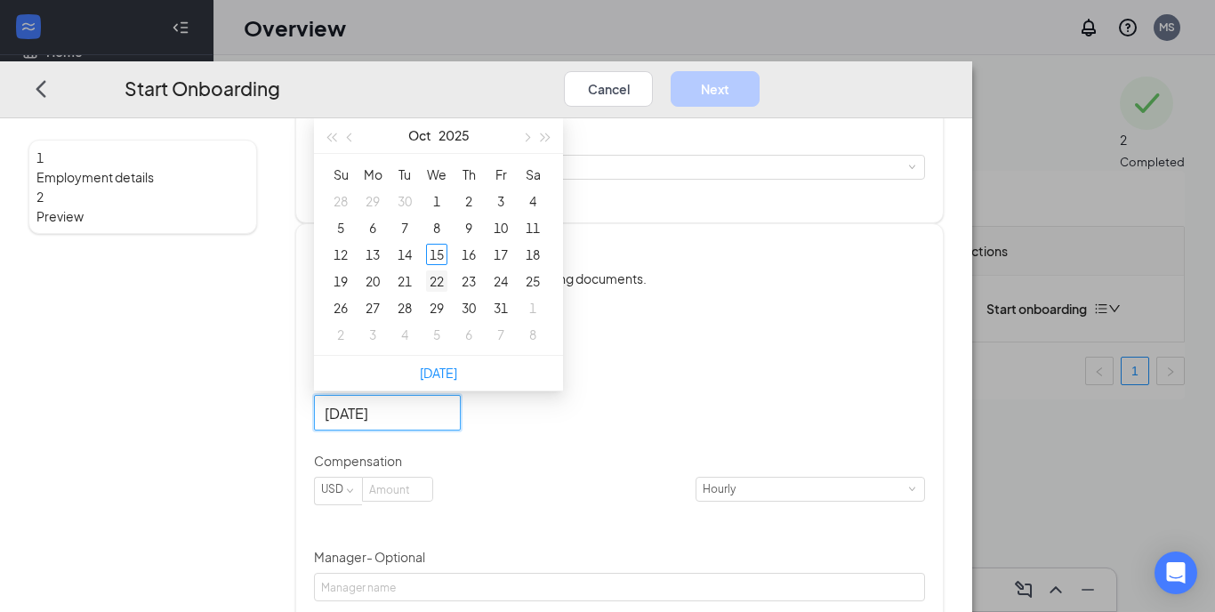
type input "[DATE]"
click at [447, 292] on div "22" at bounding box center [436, 280] width 21 height 21
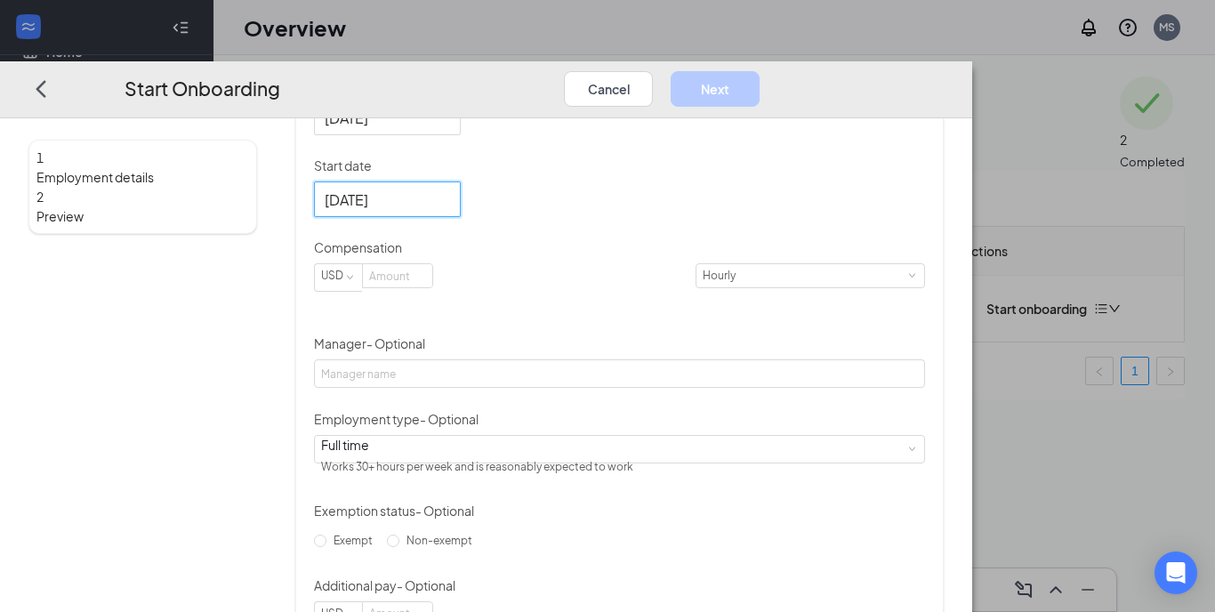
scroll to position [423, 0]
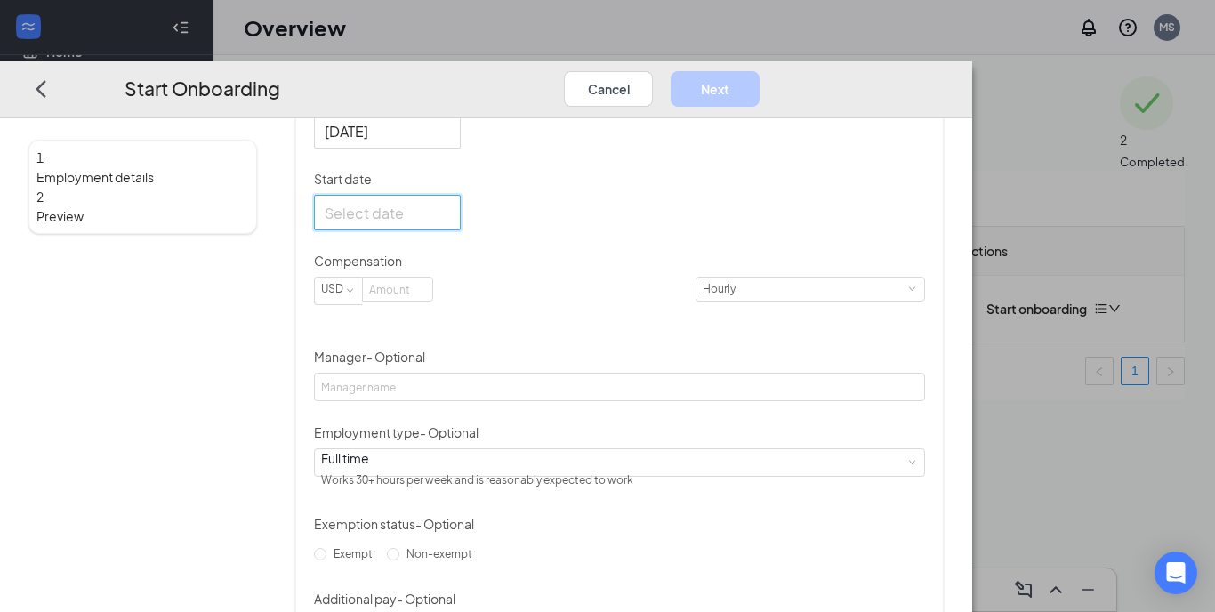
click at [450, 223] on div at bounding box center [387, 212] width 125 height 22
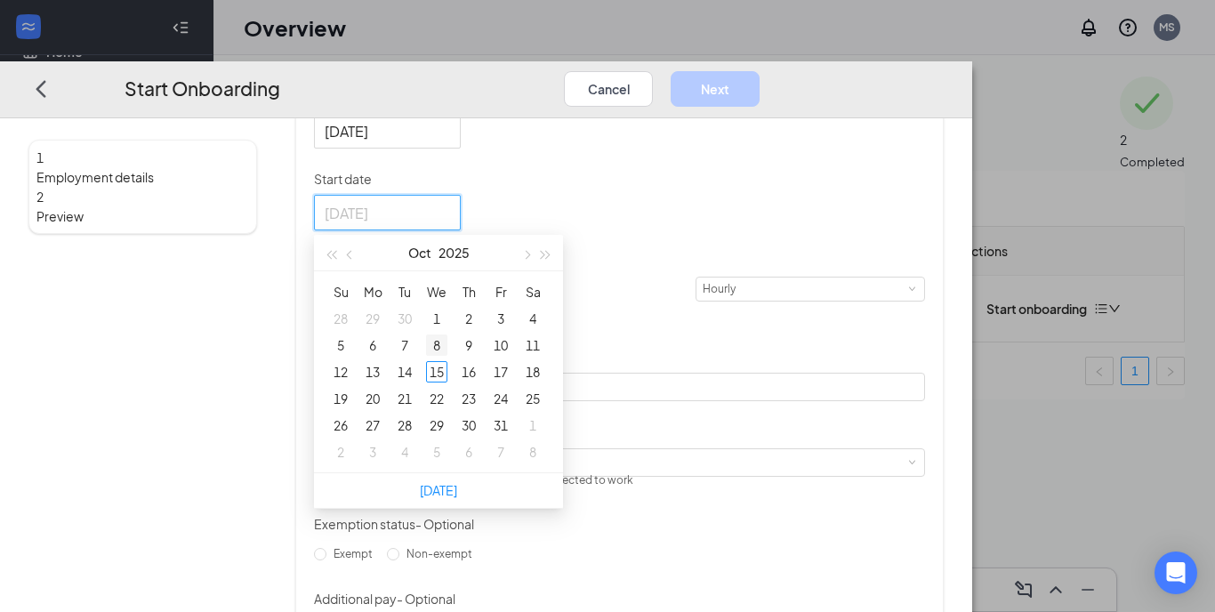
type input "[DATE]"
click at [447, 409] on div "22" at bounding box center [436, 398] width 21 height 21
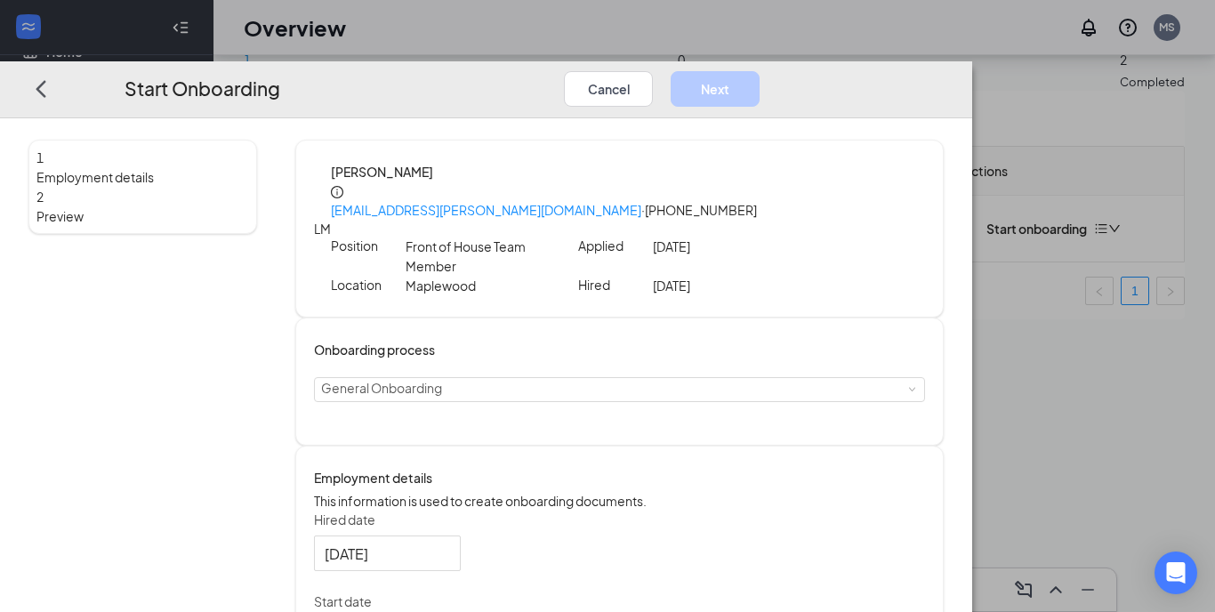
scroll to position [0, 0]
click at [653, 70] on button "Cancel" at bounding box center [608, 88] width 89 height 36
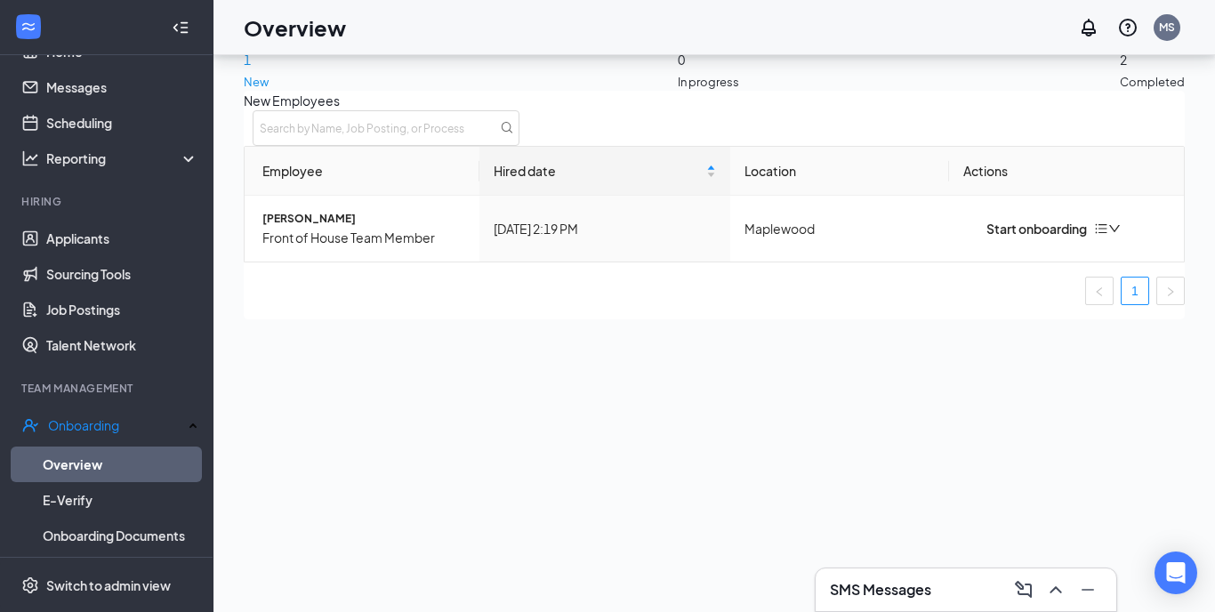
scroll to position [80, 0]
click at [900, 600] on div "SMS Messages" at bounding box center [966, 590] width 272 height 28
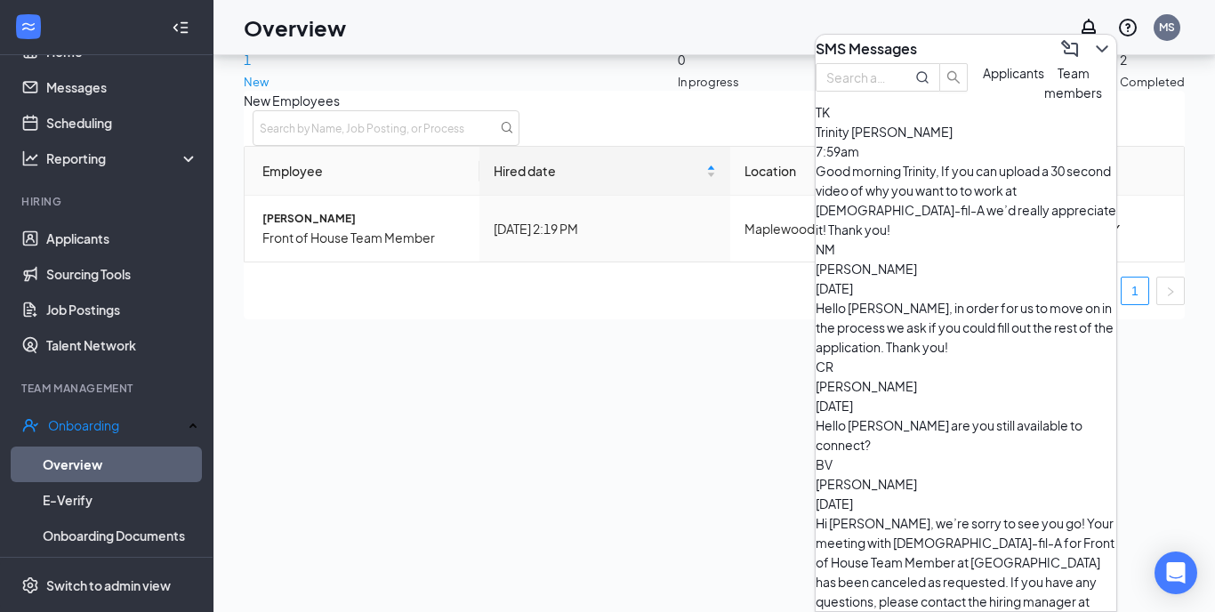
click at [616, 319] on div "New Employees Employee Hired date Location Actions [PERSON_NAME] Front of House…" at bounding box center [714, 205] width 941 height 229
click at [401, 247] on span "Front of House Team Member" at bounding box center [363, 238] width 203 height 20
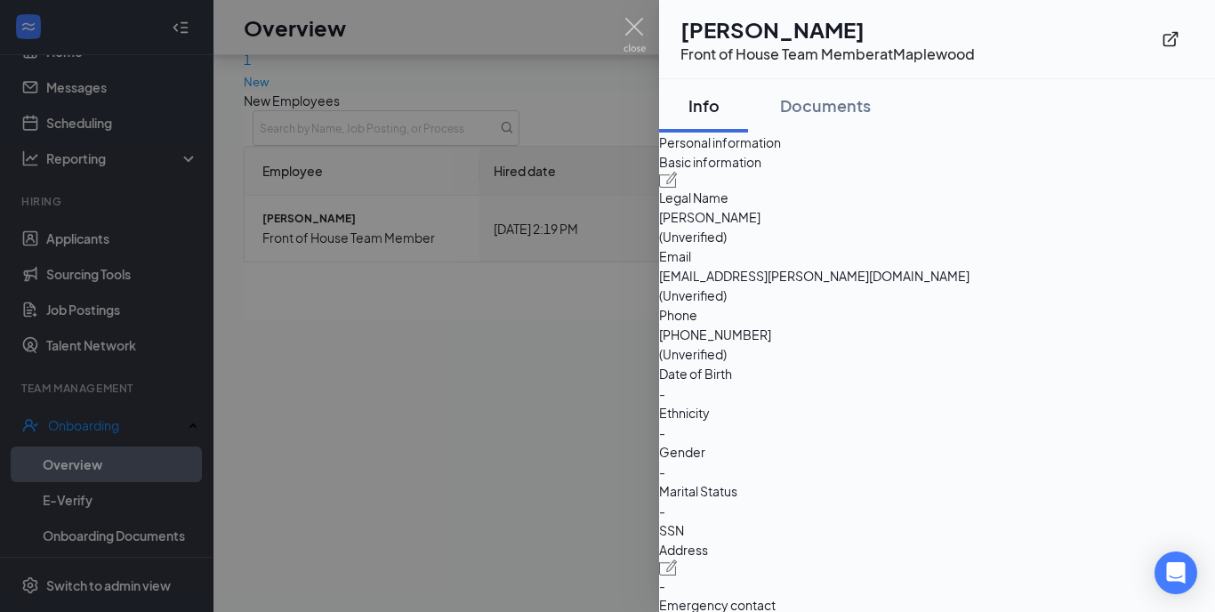
click at [616, 104] on div at bounding box center [607, 306] width 1215 height 612
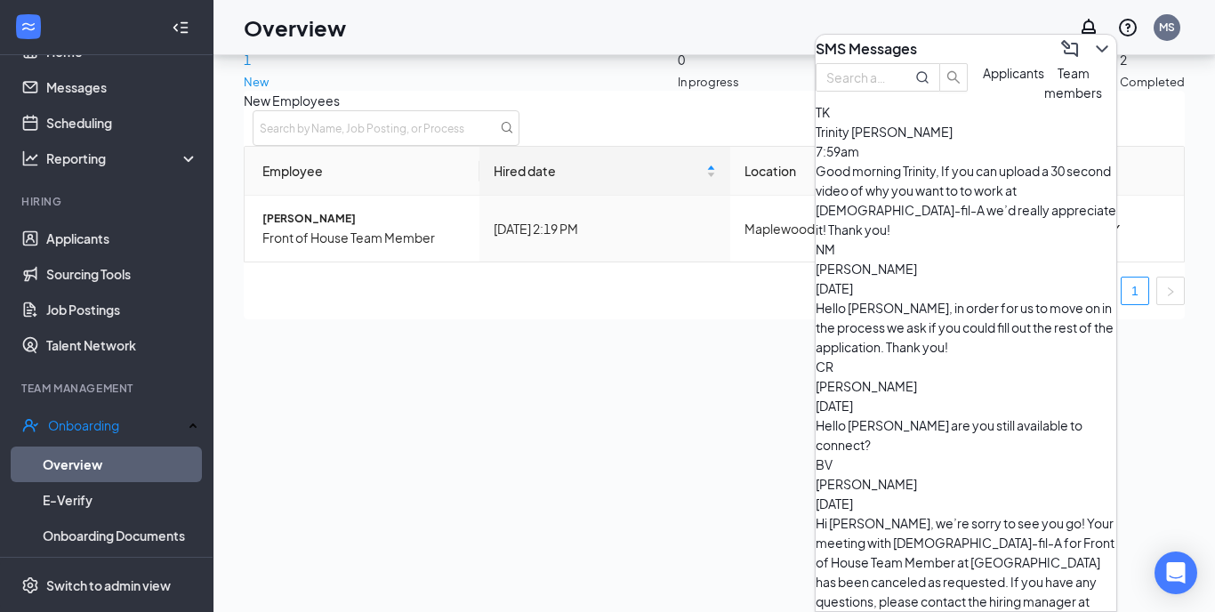
click at [593, 319] on div "New Employees Employee Hired date Location Actions [PERSON_NAME] Front of House…" at bounding box center [714, 205] width 941 height 229
click at [310, 228] on span "[PERSON_NAME]" at bounding box center [363, 219] width 203 height 18
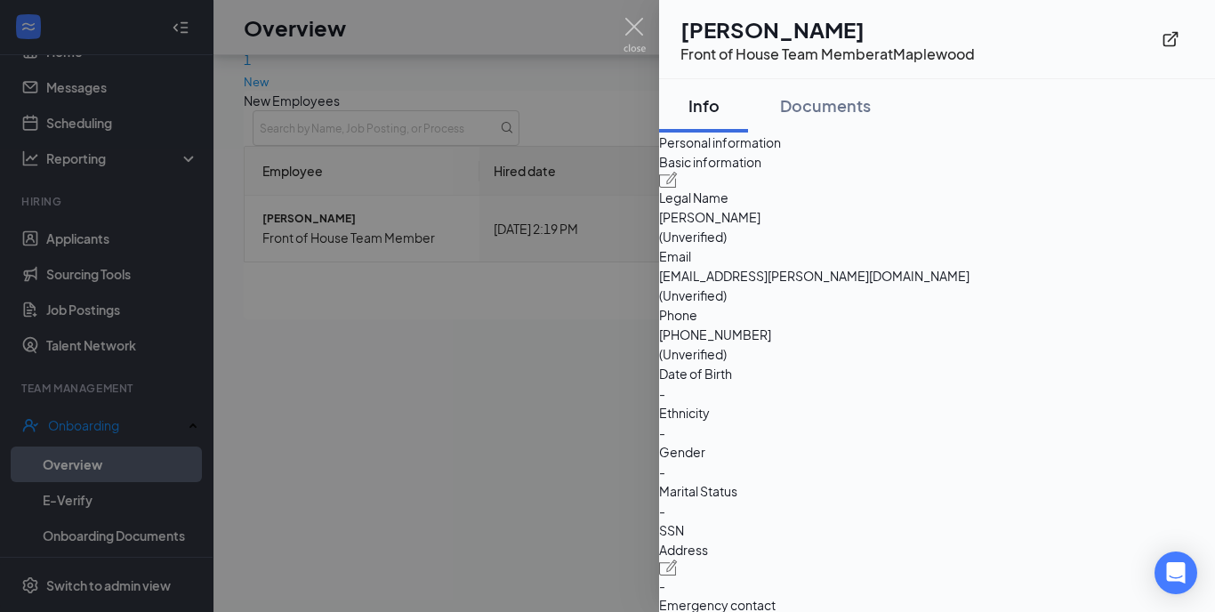
click at [608, 116] on div at bounding box center [607, 306] width 1215 height 612
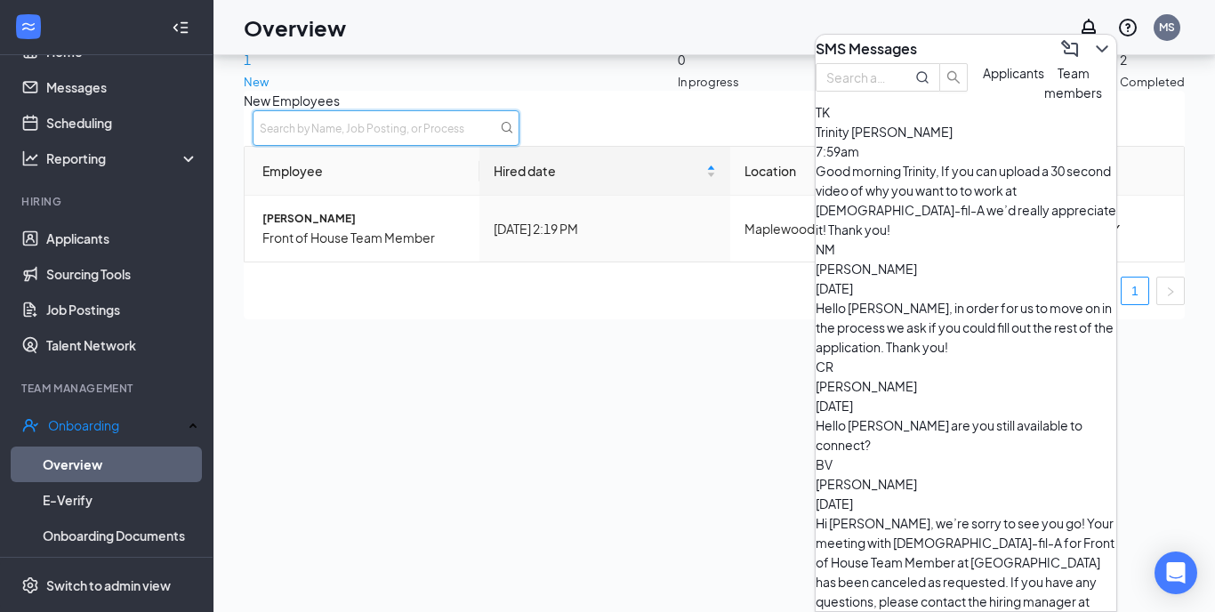
click at [519, 127] on input "text" at bounding box center [386, 128] width 267 height 36
click at [1193, 188] on div "1 New 0 In progress 2 Completed New Employees Employee Hired date Location Acti…" at bounding box center [714, 293] width 1002 height 637
click at [1096, 45] on icon "ChevronDown" at bounding box center [1102, 48] width 12 height 7
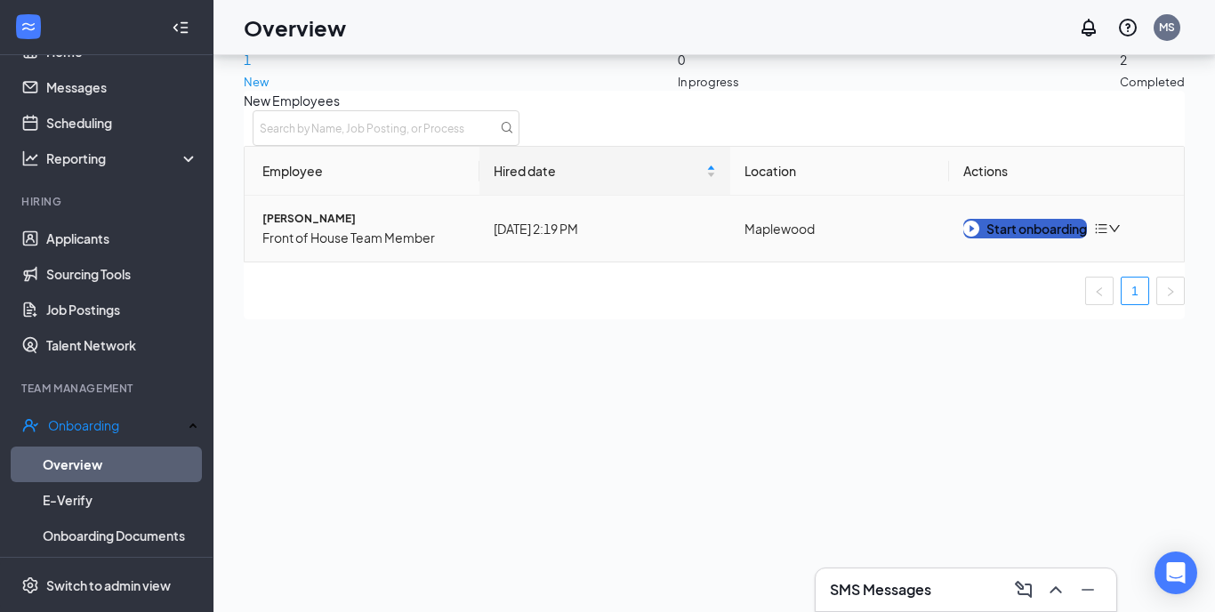
click at [1007, 238] on div "Start onboarding" at bounding box center [1025, 229] width 124 height 20
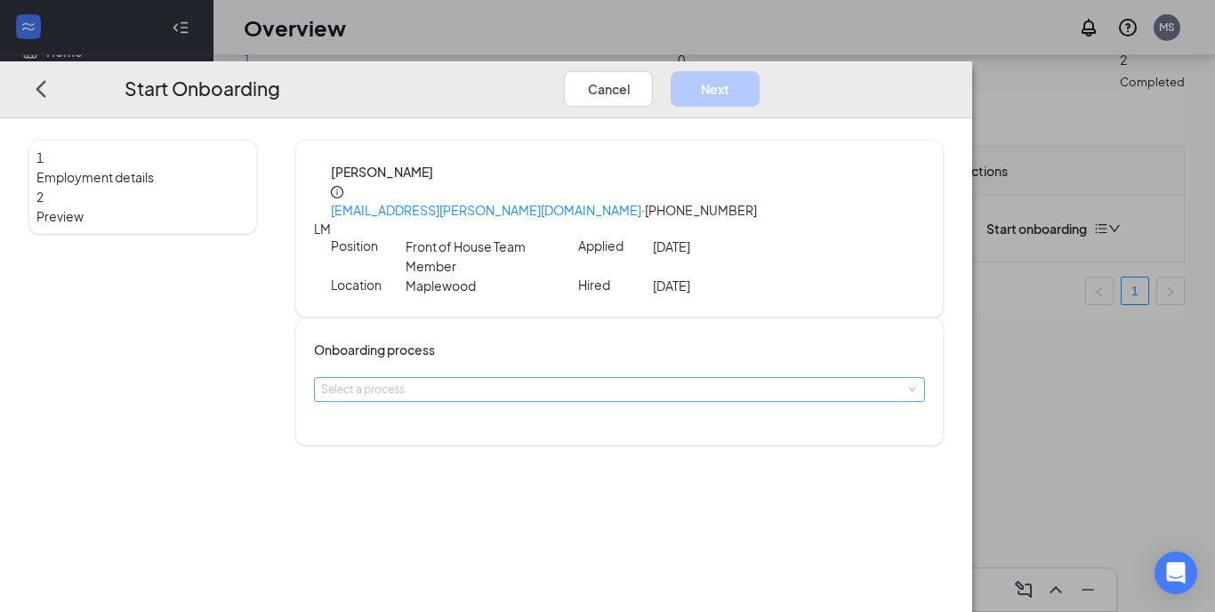
scroll to position [80, 0]
click at [465, 381] on div "Select a process" at bounding box center [615, 390] width 589 height 18
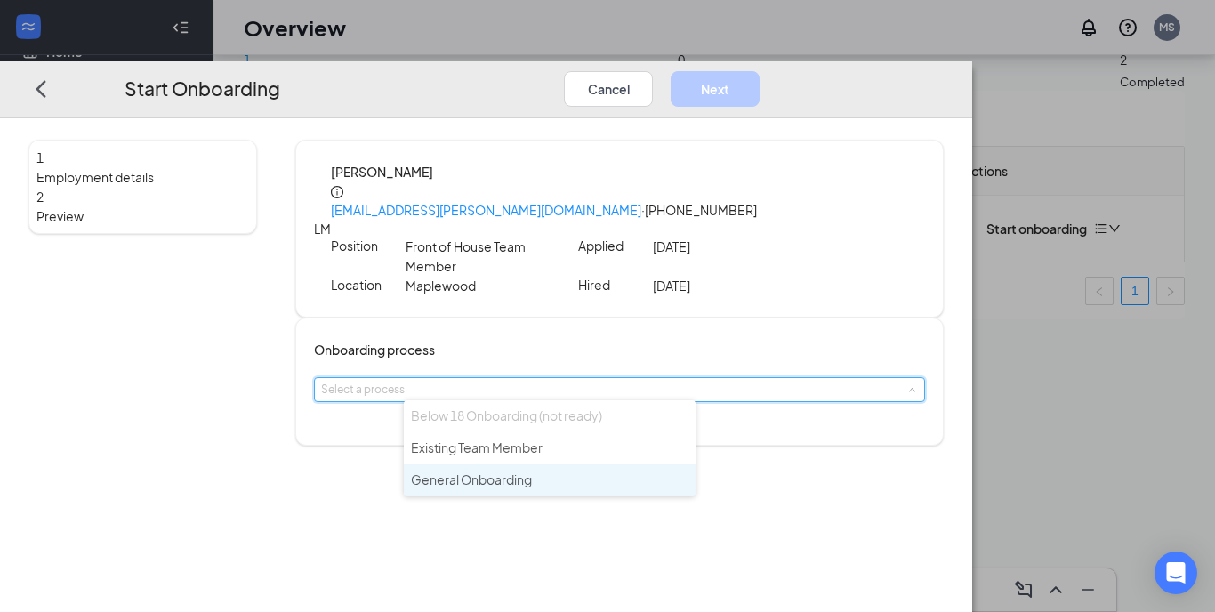
click at [463, 472] on span "General Onboarding" at bounding box center [471, 479] width 121 height 16
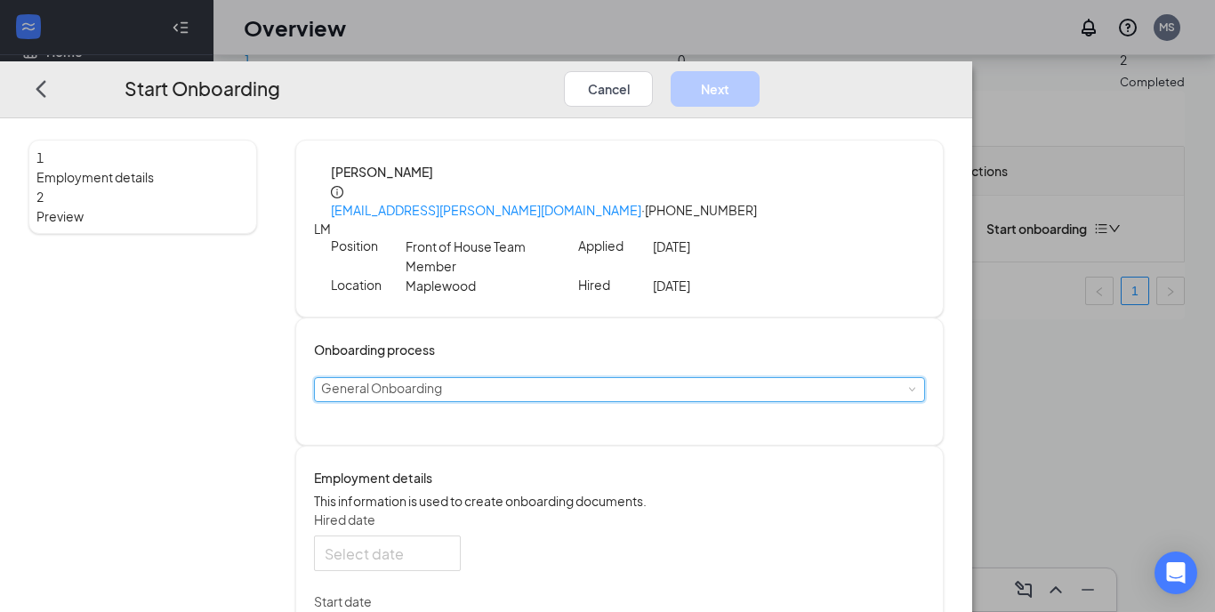
type input "[DATE]"
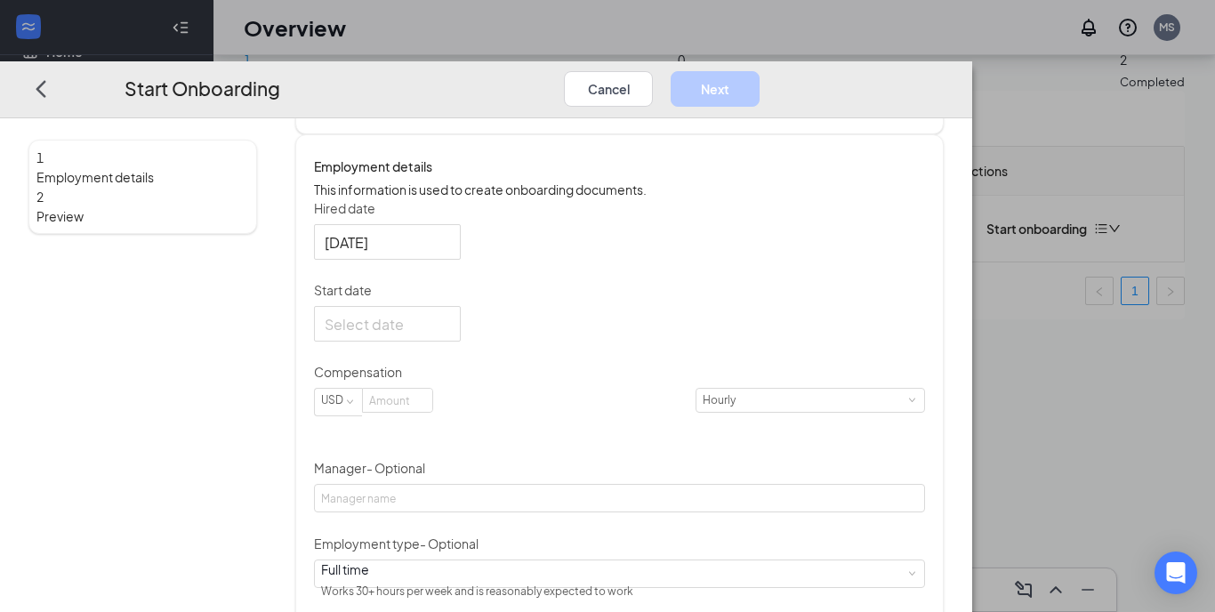
scroll to position [339, 0]
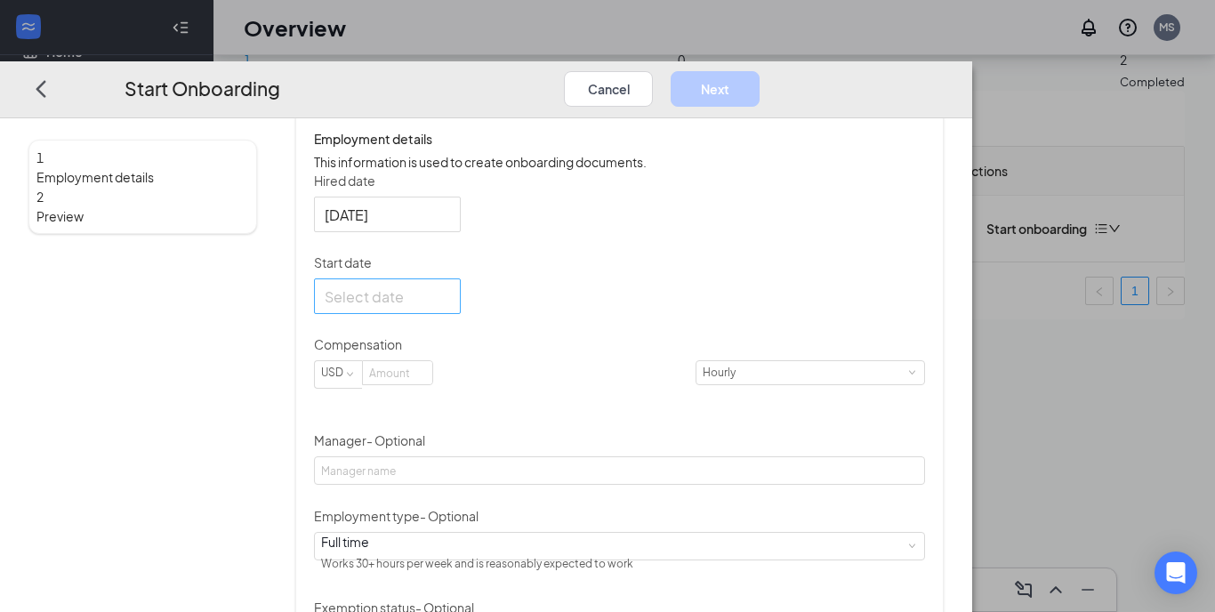
click at [450, 307] on div at bounding box center [387, 296] width 125 height 22
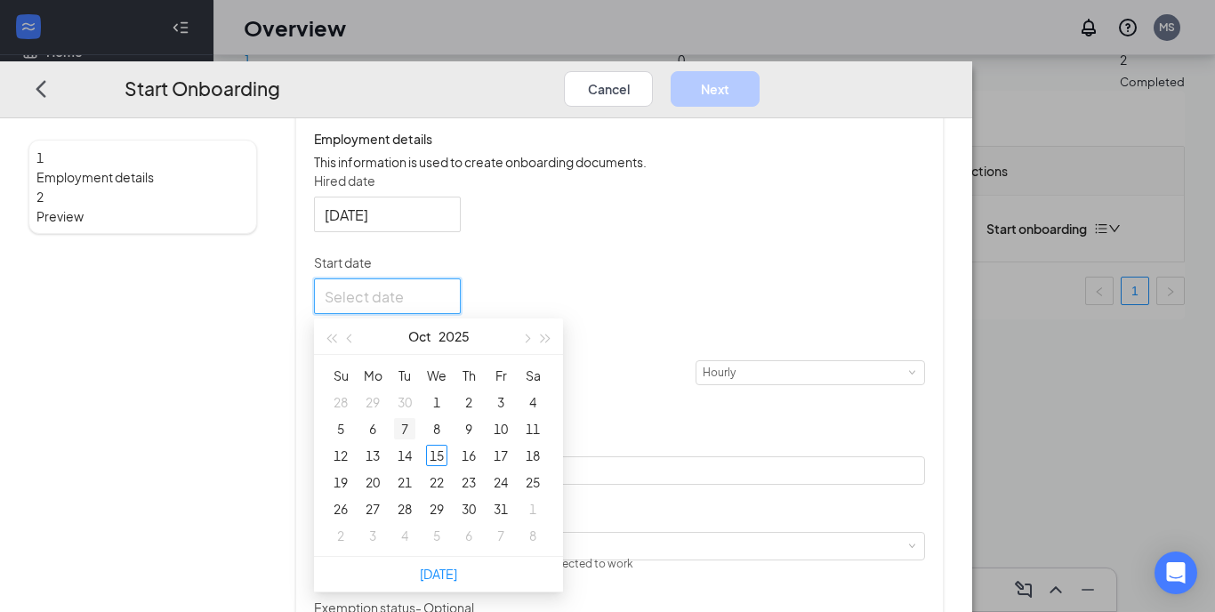
type input "[DATE]"
click at [447, 493] on div "22" at bounding box center [436, 481] width 21 height 21
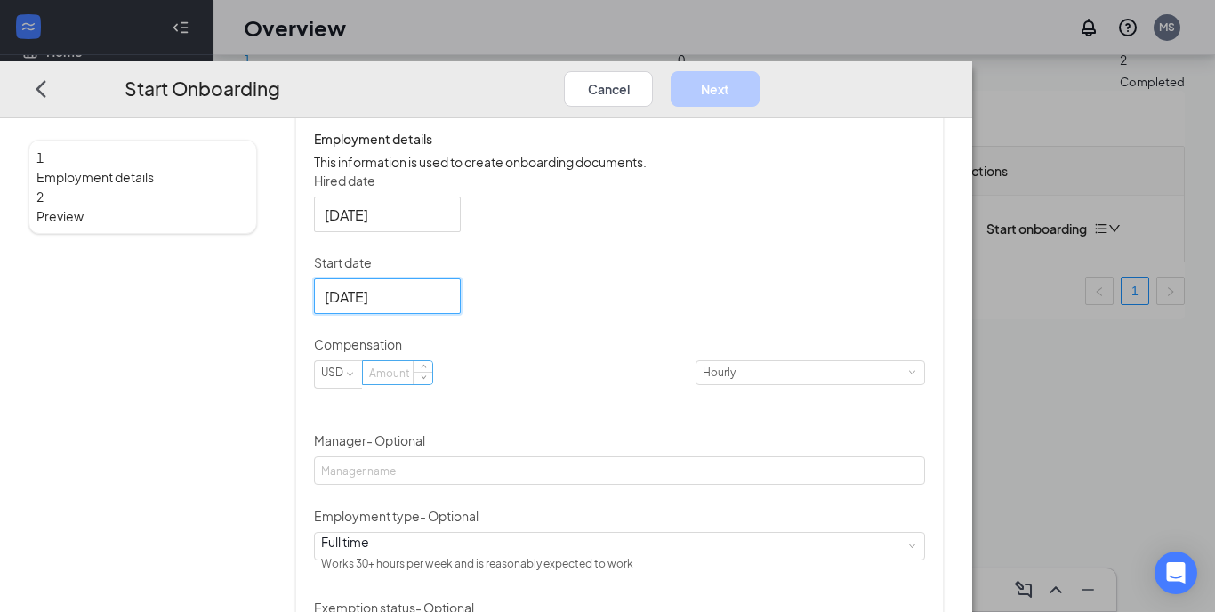
click at [432, 384] on input at bounding box center [397, 372] width 69 height 23
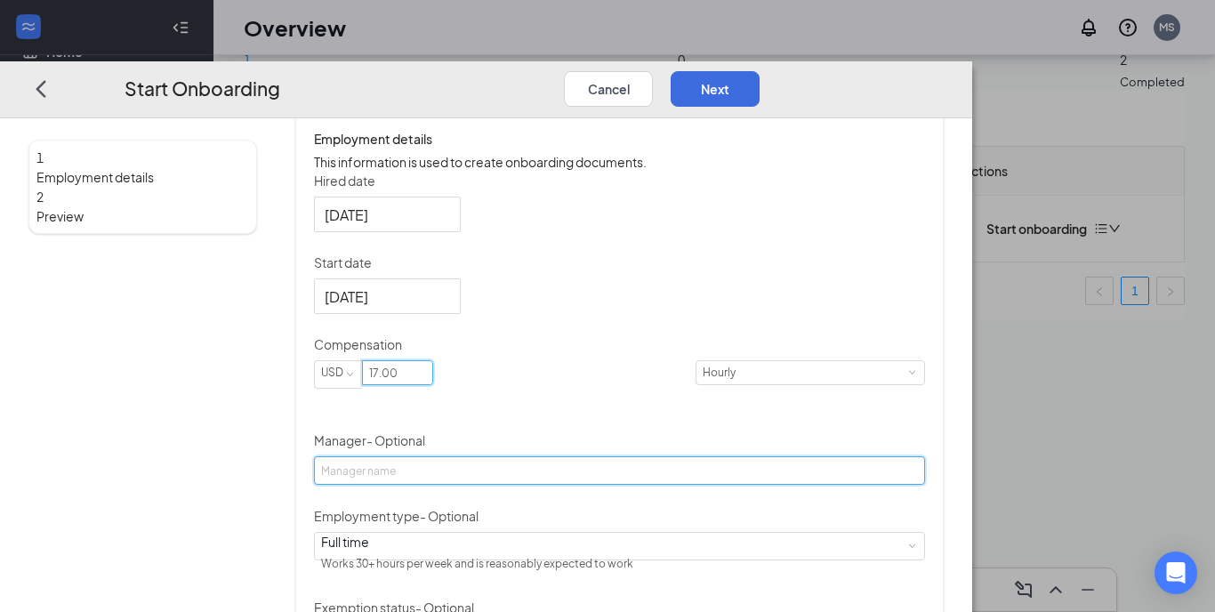
type input "17"
click at [561, 473] on input "Manager - Optional" at bounding box center [619, 470] width 611 height 28
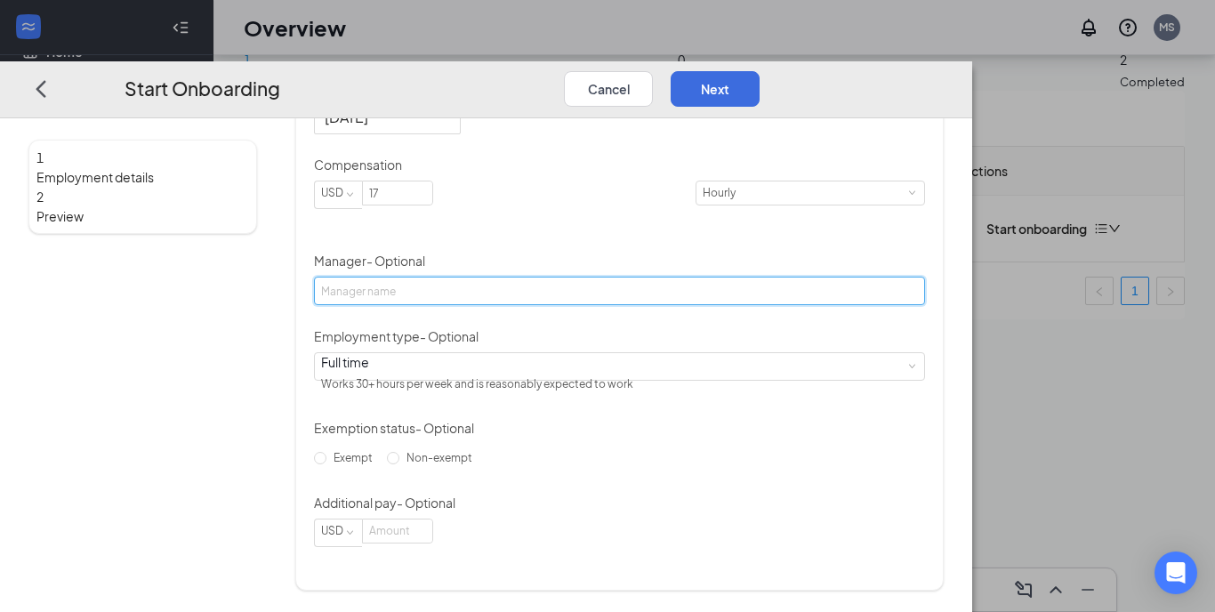
scroll to position [531, 0]
type input "T"
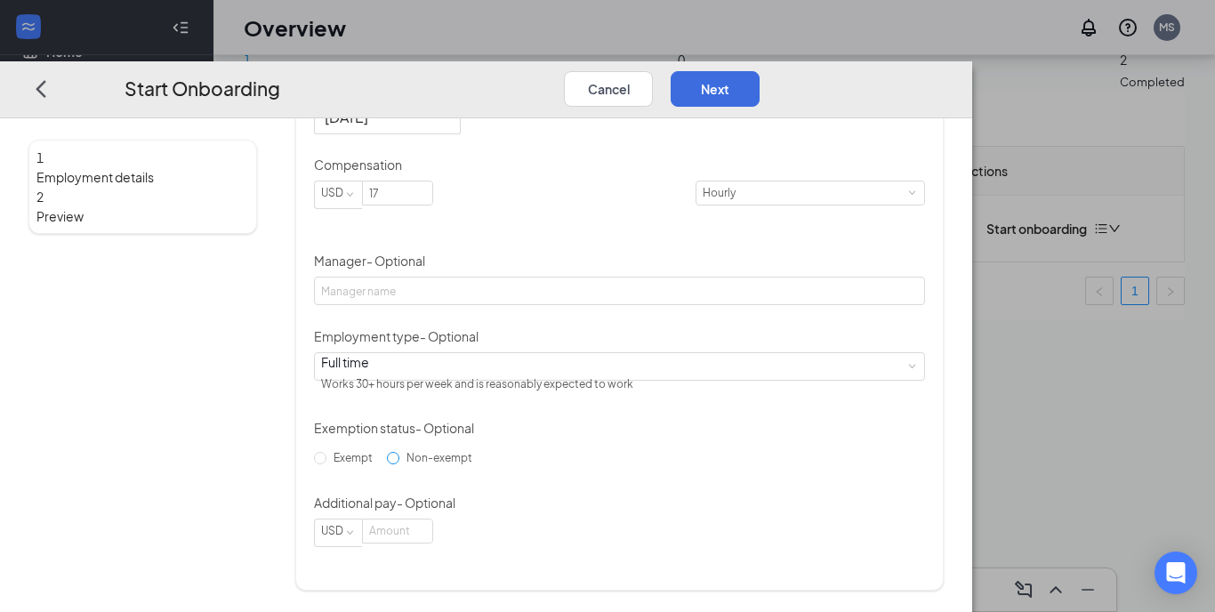
click at [417, 464] on span "Non-exempt" at bounding box center [439, 457] width 80 height 13
click at [399, 464] on input "Non-exempt" at bounding box center [393, 458] width 12 height 12
radio input "true"
click at [760, 70] on button "Next" at bounding box center [715, 88] width 89 height 36
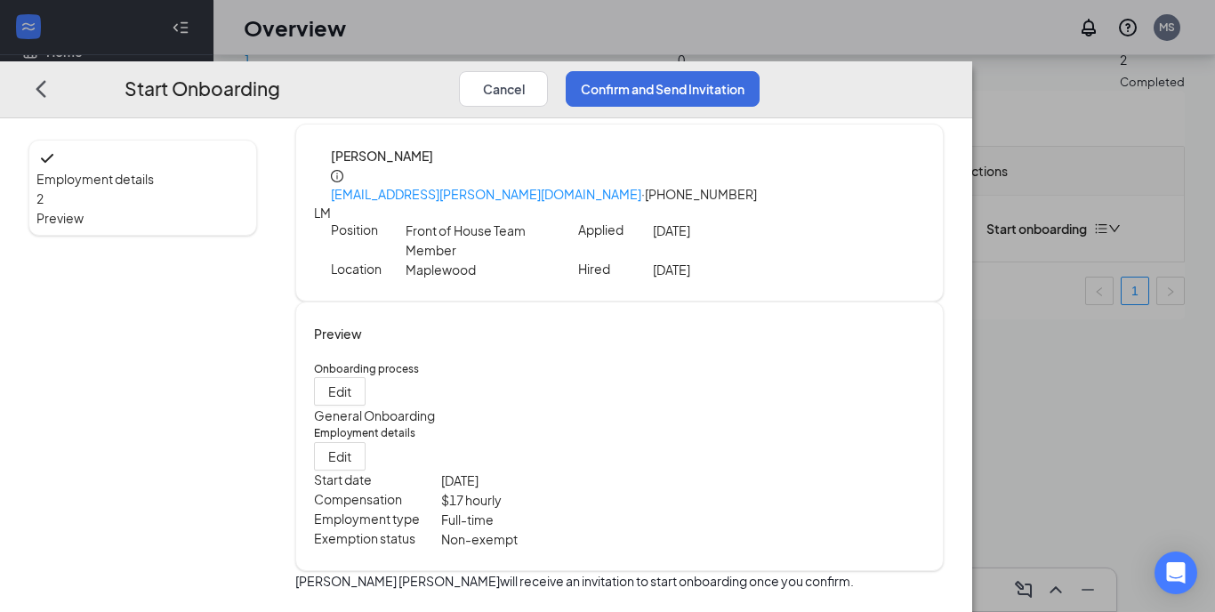
scroll to position [80, 0]
click at [760, 70] on button "Confirm and Send Invitation" at bounding box center [663, 88] width 194 height 36
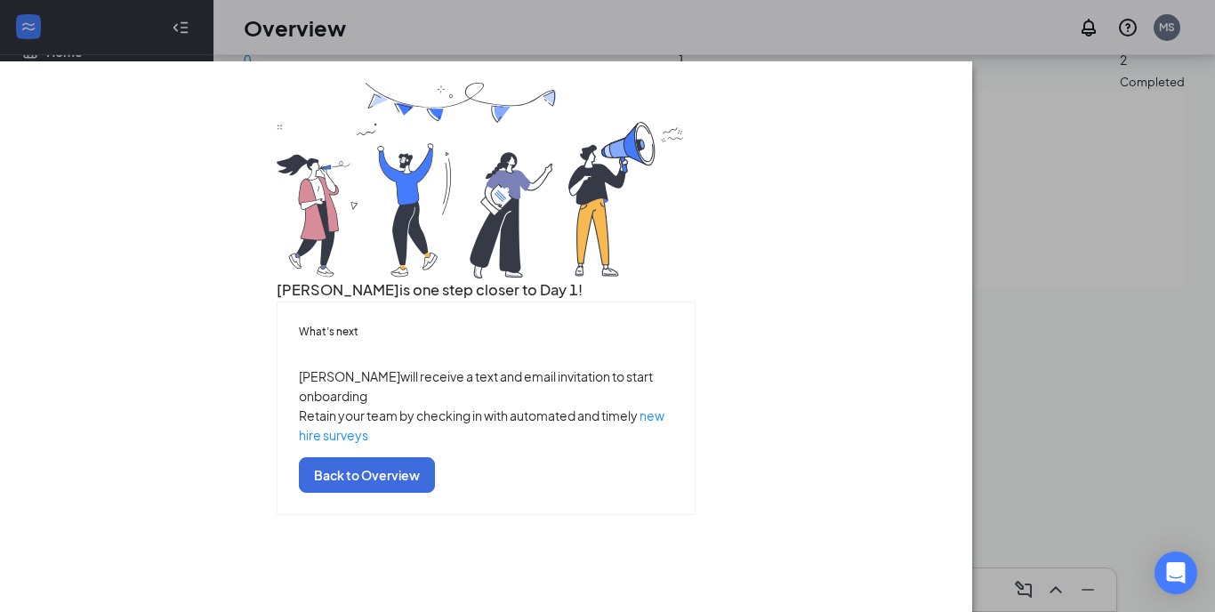
scroll to position [94, 0]
click at [529, 443] on link "new hire surveys" at bounding box center [482, 425] width 366 height 36
click at [435, 493] on button "Back to Overview" at bounding box center [367, 475] width 136 height 36
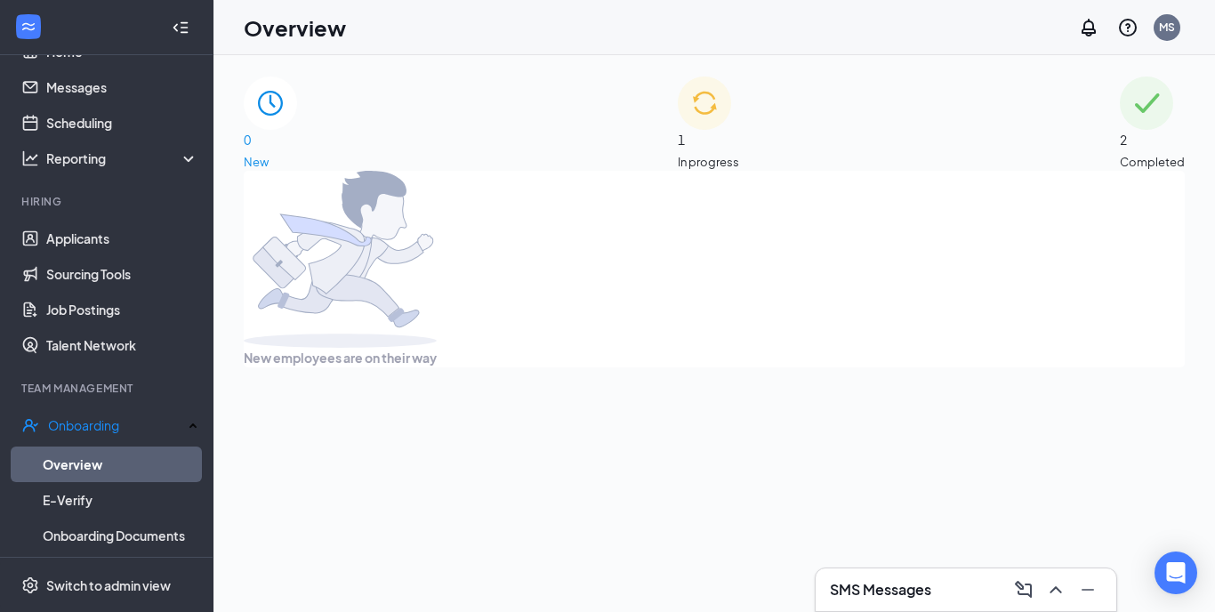
scroll to position [0, 0]
click at [701, 130] on span "1" at bounding box center [708, 140] width 61 height 20
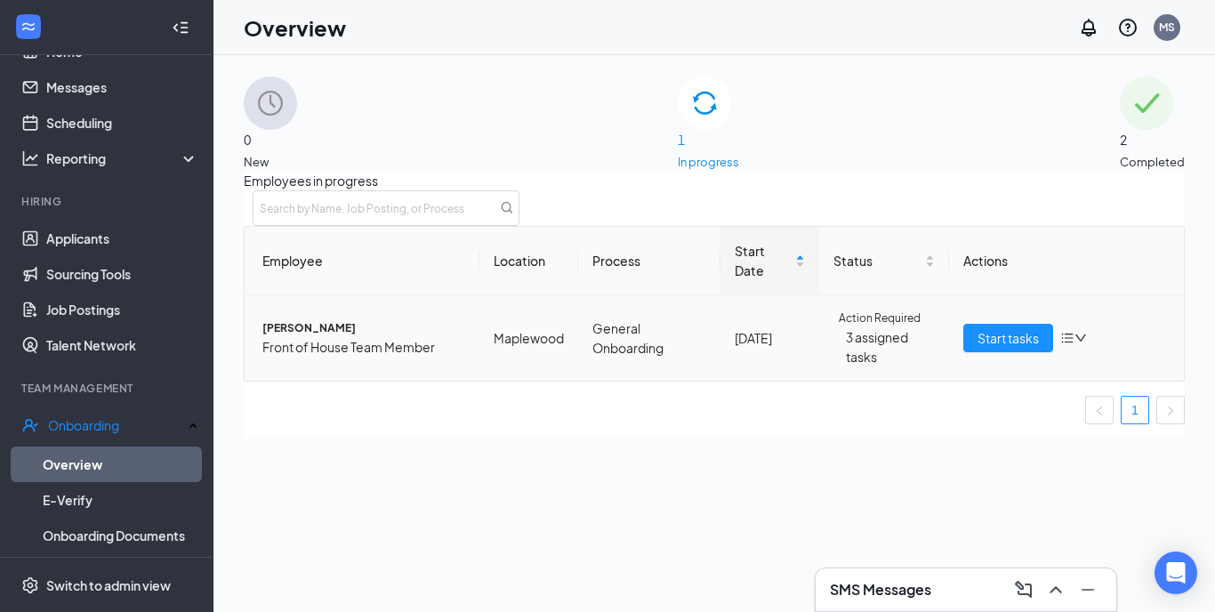
click at [357, 337] on span "[PERSON_NAME]" at bounding box center [363, 328] width 203 height 18
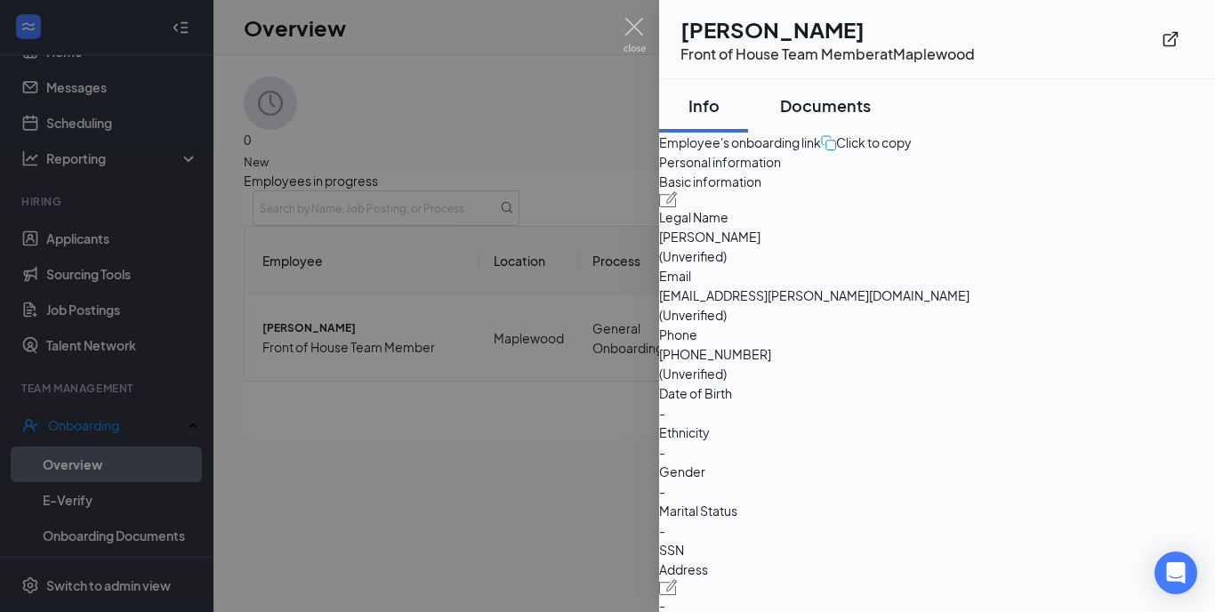
click at [852, 111] on div "Documents" at bounding box center [825, 105] width 91 height 22
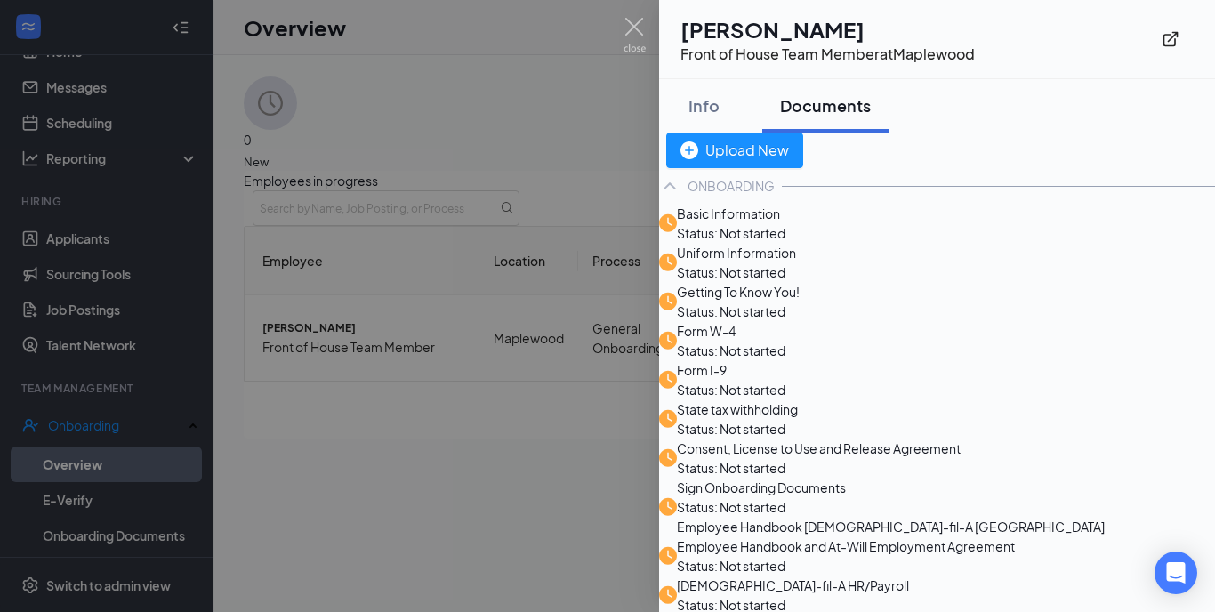
click at [489, 157] on div at bounding box center [607, 306] width 1215 height 612
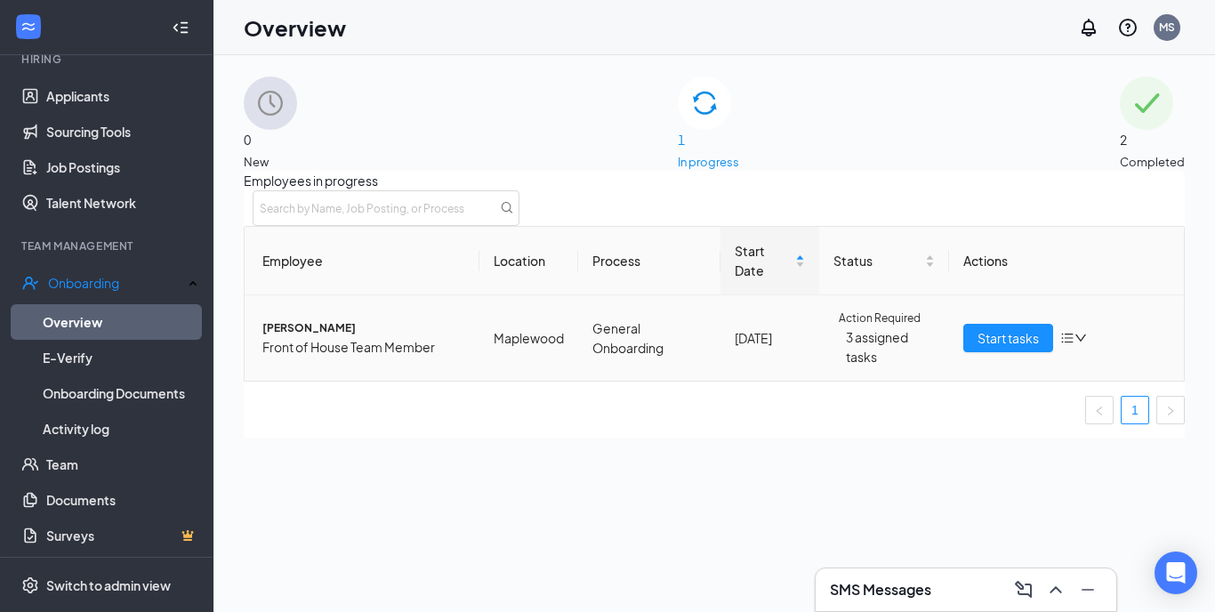
click at [709, 351] on td "General Onboarding" at bounding box center [649, 337] width 142 height 85
